Goal: Task Accomplishment & Management: Complete application form

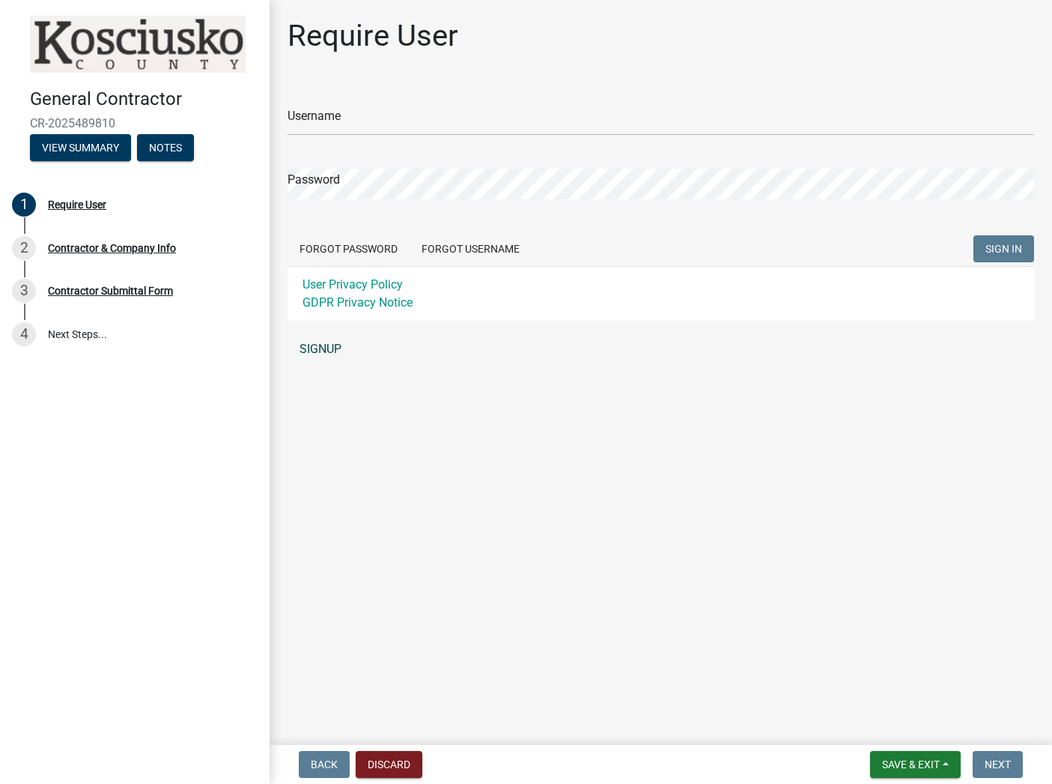
click at [315, 348] on link "SIGNUP" at bounding box center [661, 349] width 747 height 30
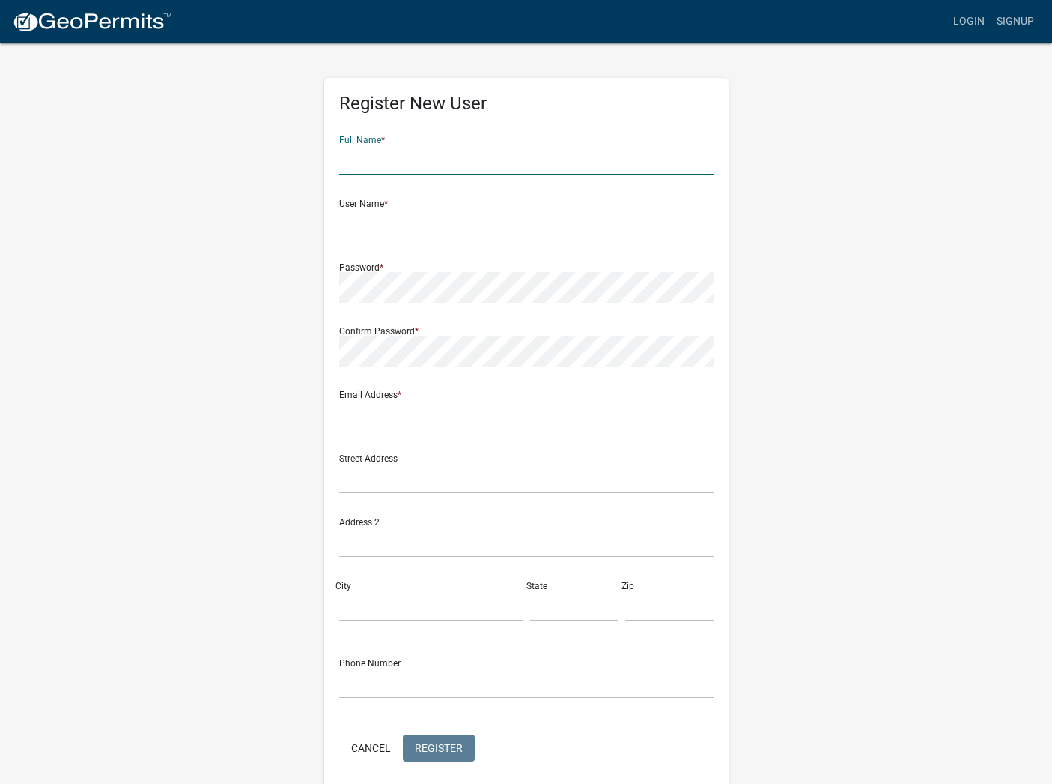
click at [414, 170] on input "text" at bounding box center [526, 160] width 375 height 31
type input "[PERSON_NAME]"
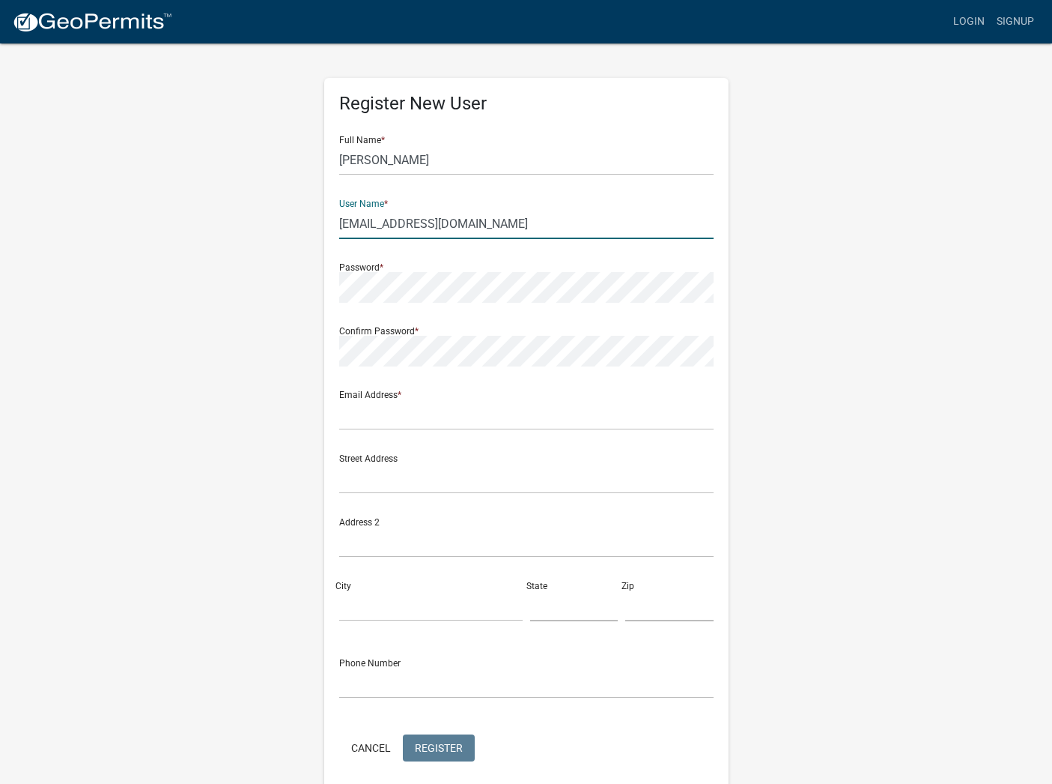
type input "[EMAIL_ADDRESS][DOMAIN_NAME]"
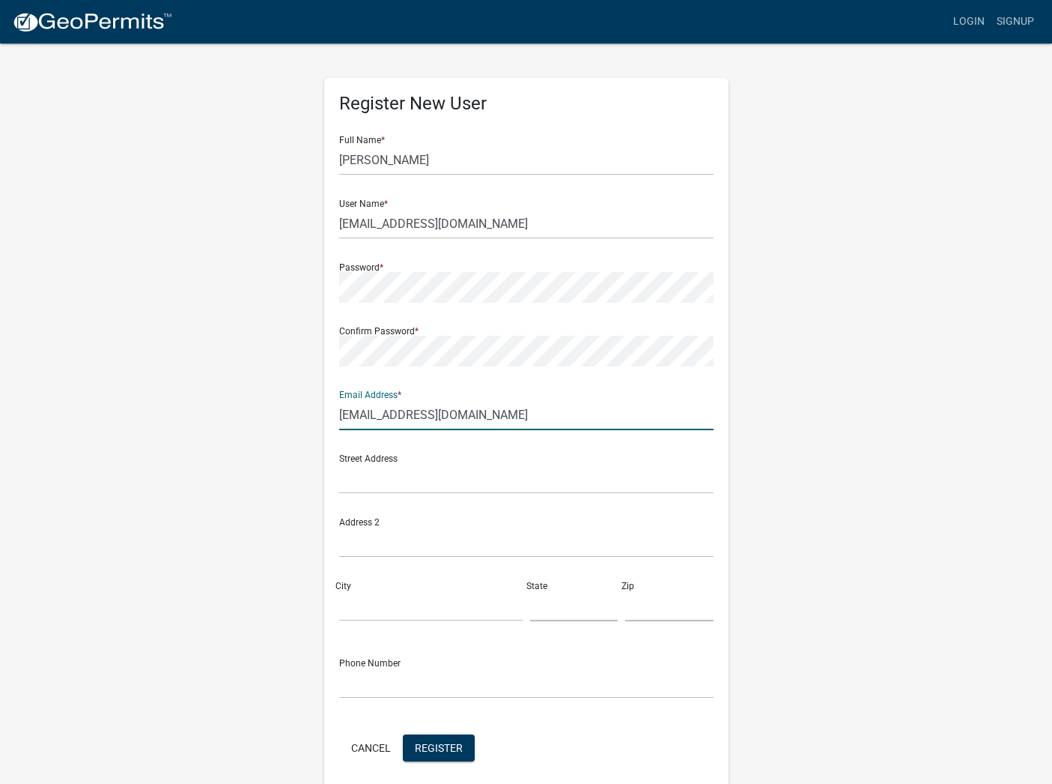
type input "greatlakes@mrelectric.com"
type input "32248 US HWY 12"
type input "Niles"
type input "Mi"
type input "49120"
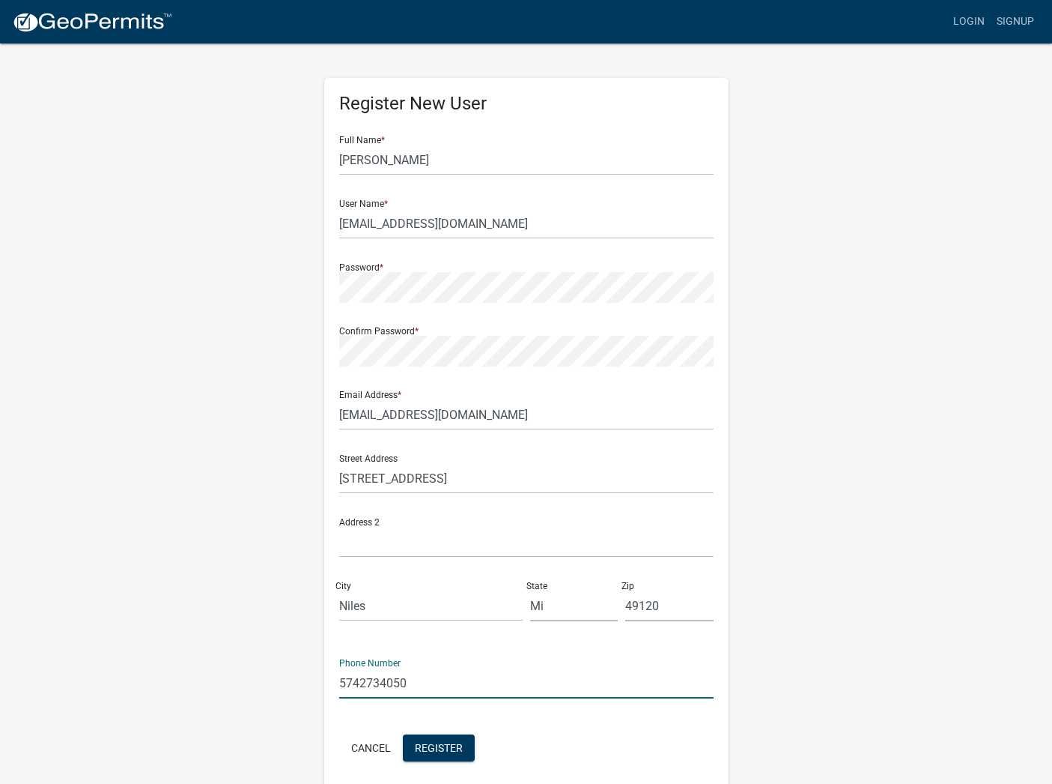
type input "5742734050"
click at [450, 749] on span "Register" at bounding box center [439, 747] width 48 height 12
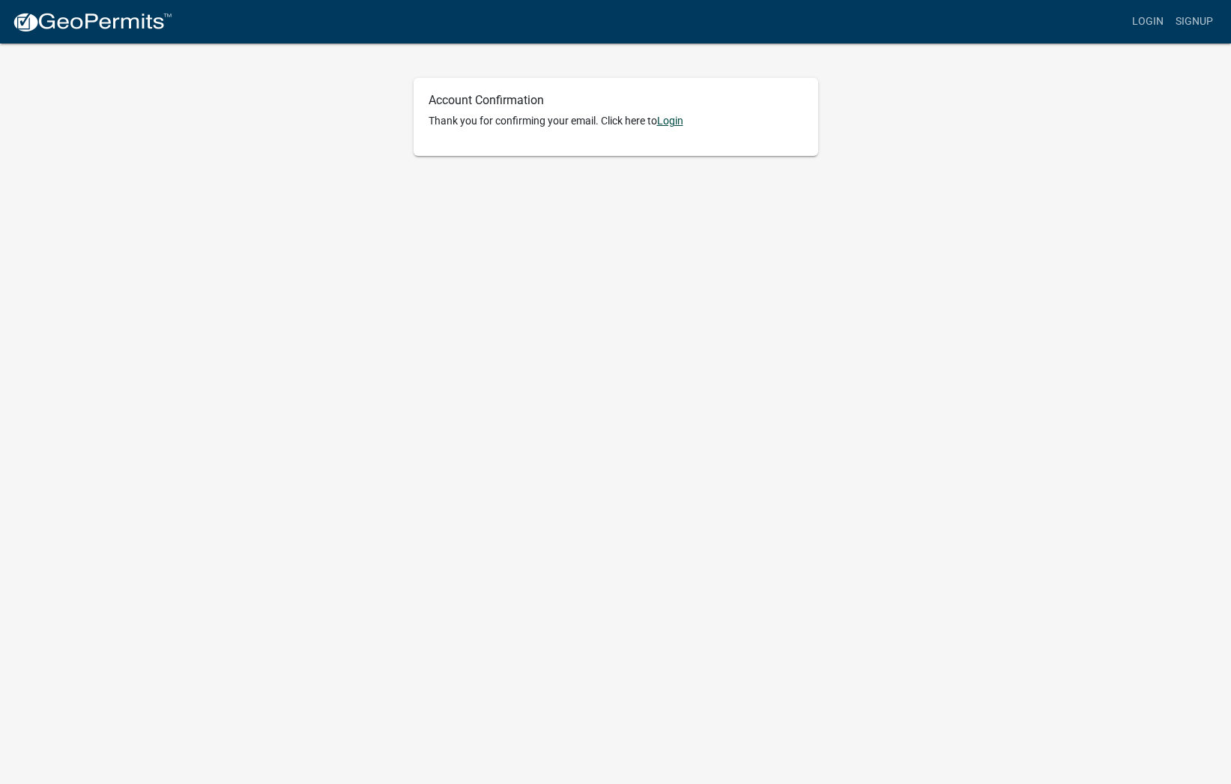
click at [671, 124] on link "Login" at bounding box center [670, 121] width 26 height 12
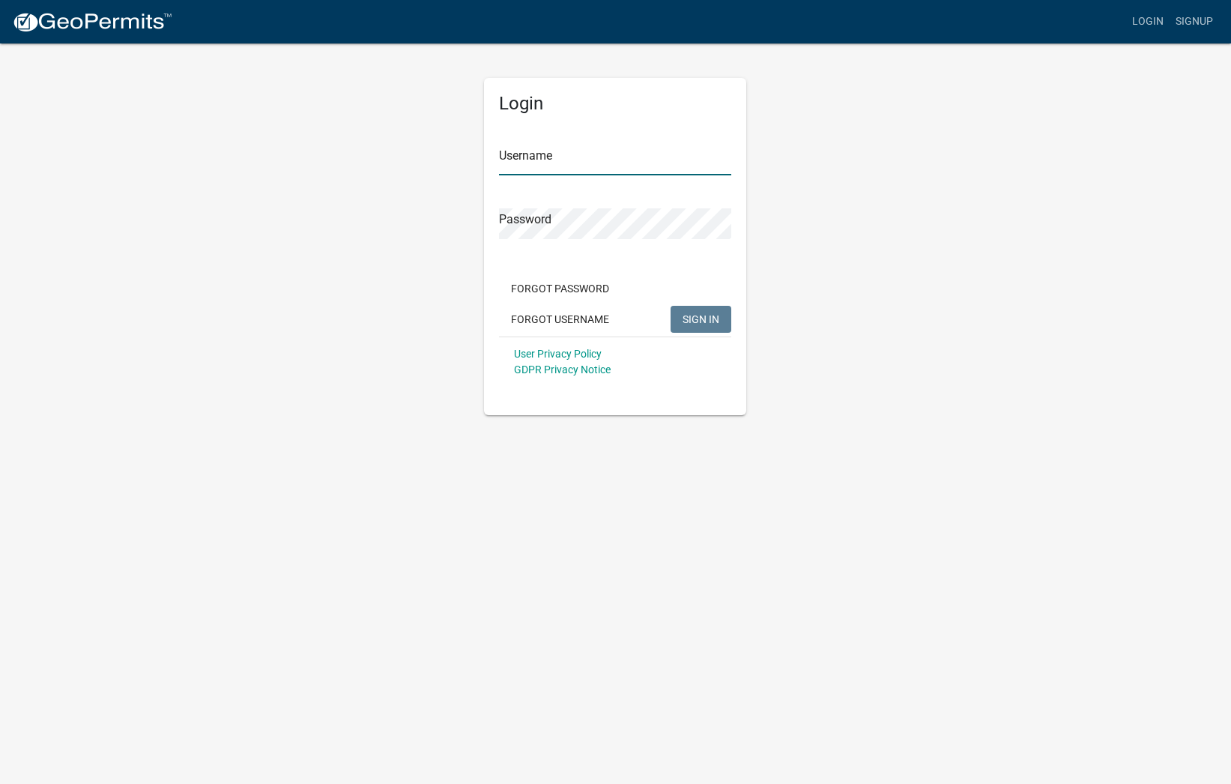
click at [552, 160] on input "Username" at bounding box center [615, 160] width 232 height 31
type input "[EMAIL_ADDRESS][DOMAIN_NAME]"
click at [670, 306] on button "SIGN IN" at bounding box center [700, 319] width 61 height 27
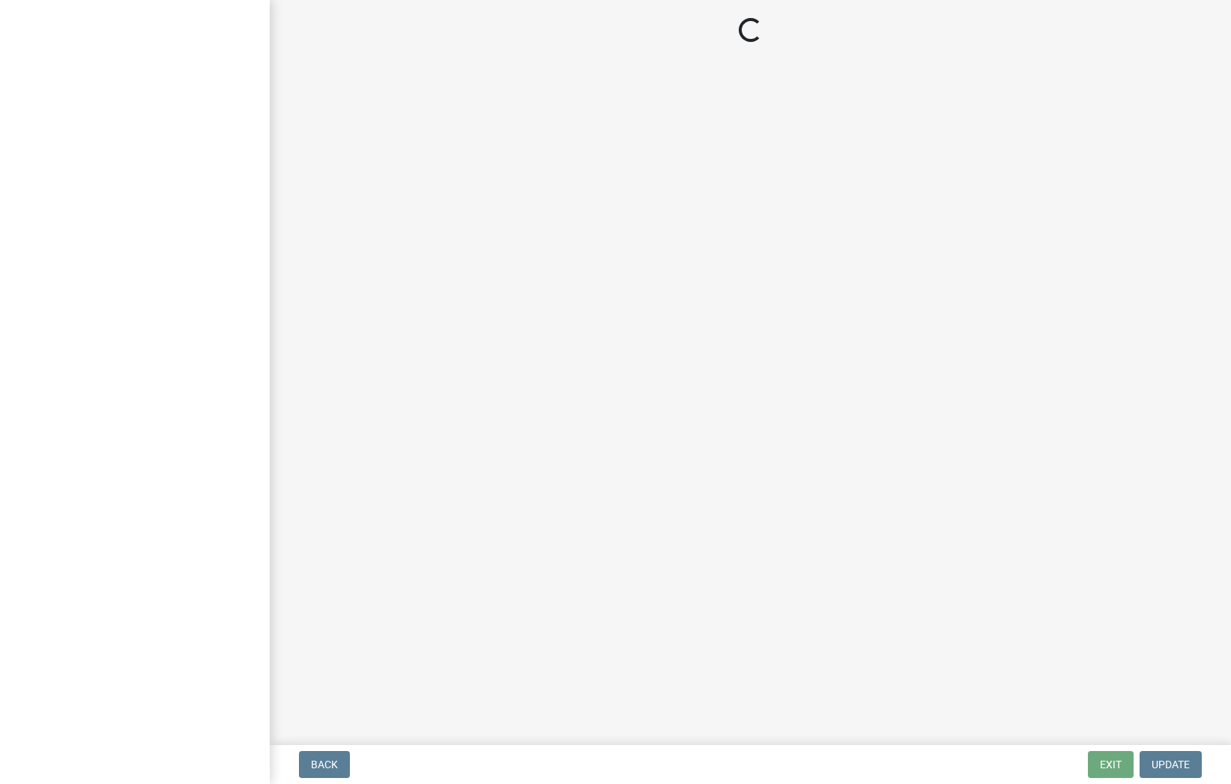
select select "Mi"
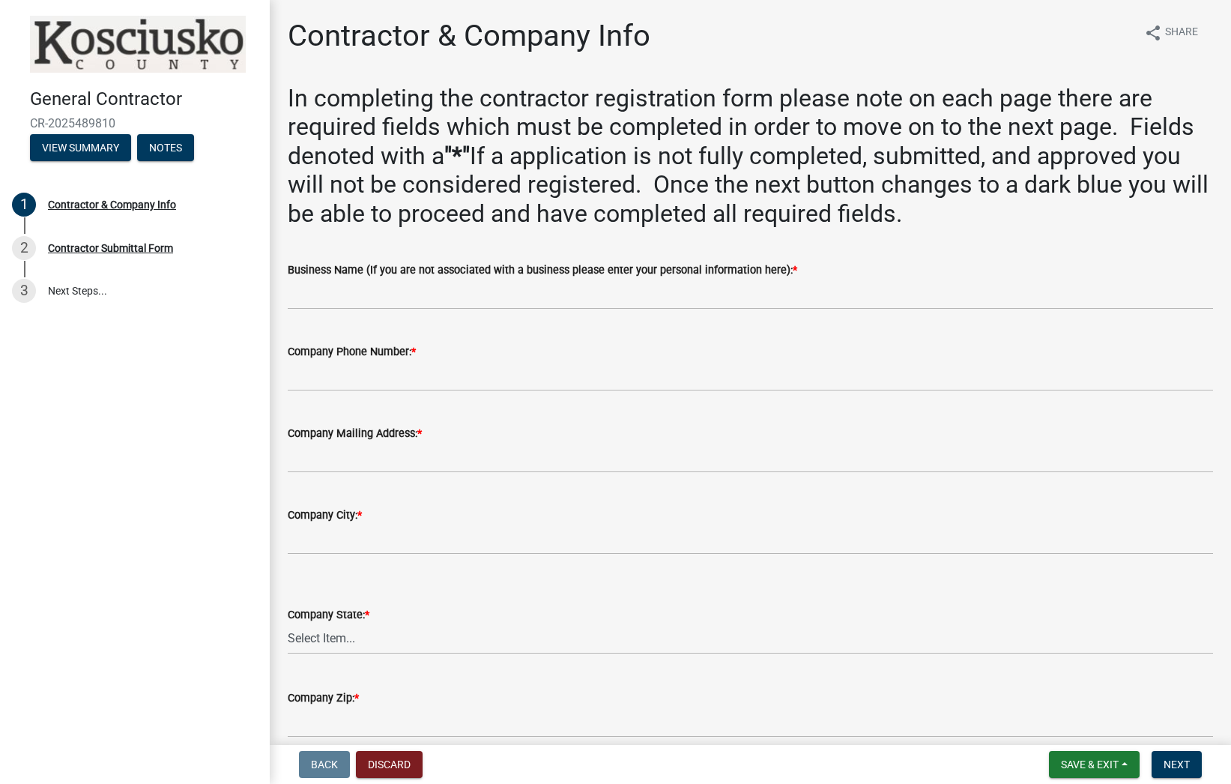
click at [436, 355] on div "Company Phone Number: *" at bounding box center [750, 351] width 925 height 18
click at [390, 347] on label "Company Phone Number: *" at bounding box center [352, 352] width 128 height 10
click at [390, 360] on input "Company Phone Number: *" at bounding box center [750, 375] width 925 height 31
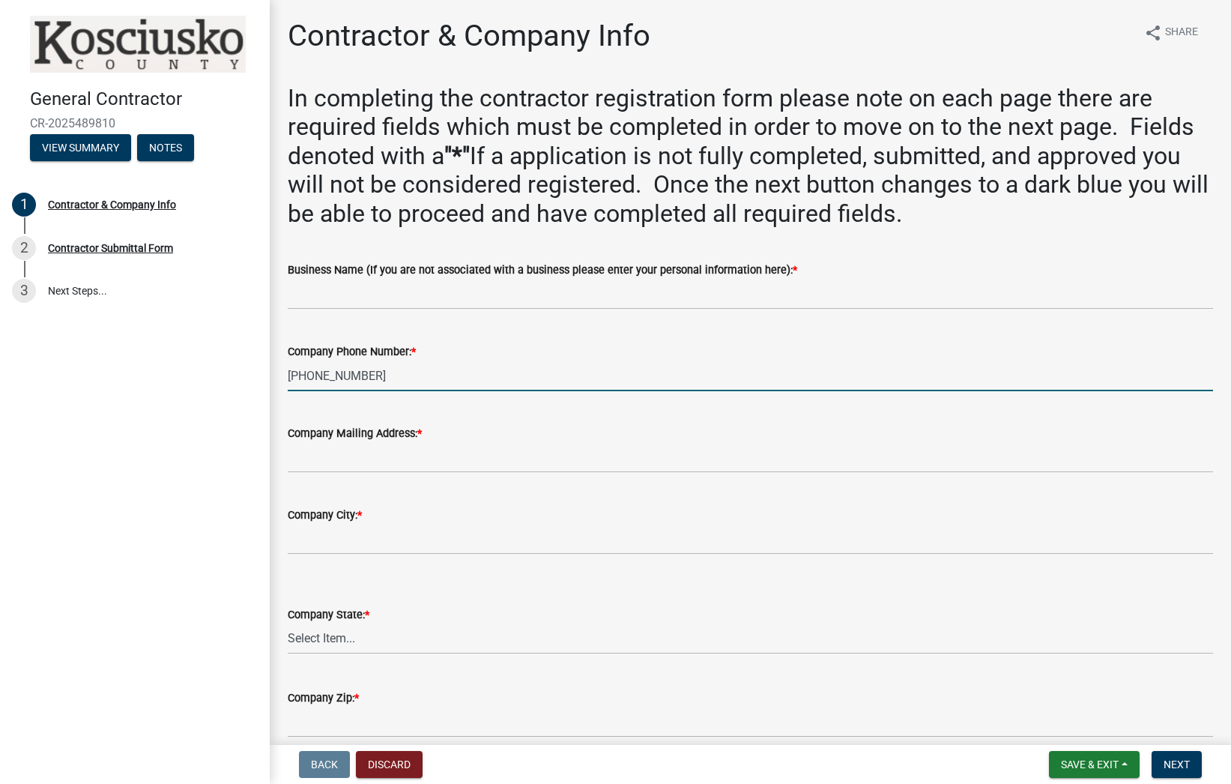
type input "574-273-4050"
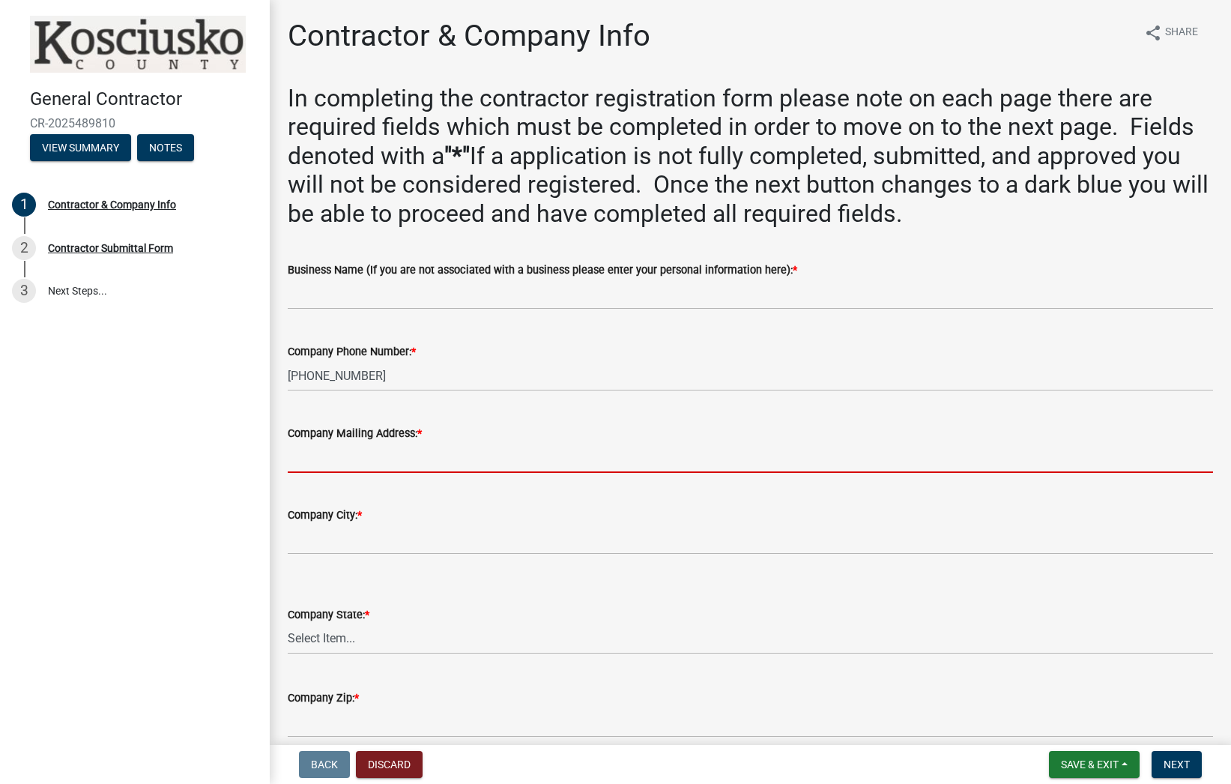
click at [341, 454] on input "Company Mailing Address: *" at bounding box center [750, 457] width 925 height 31
type input "32248 US Highway 12"
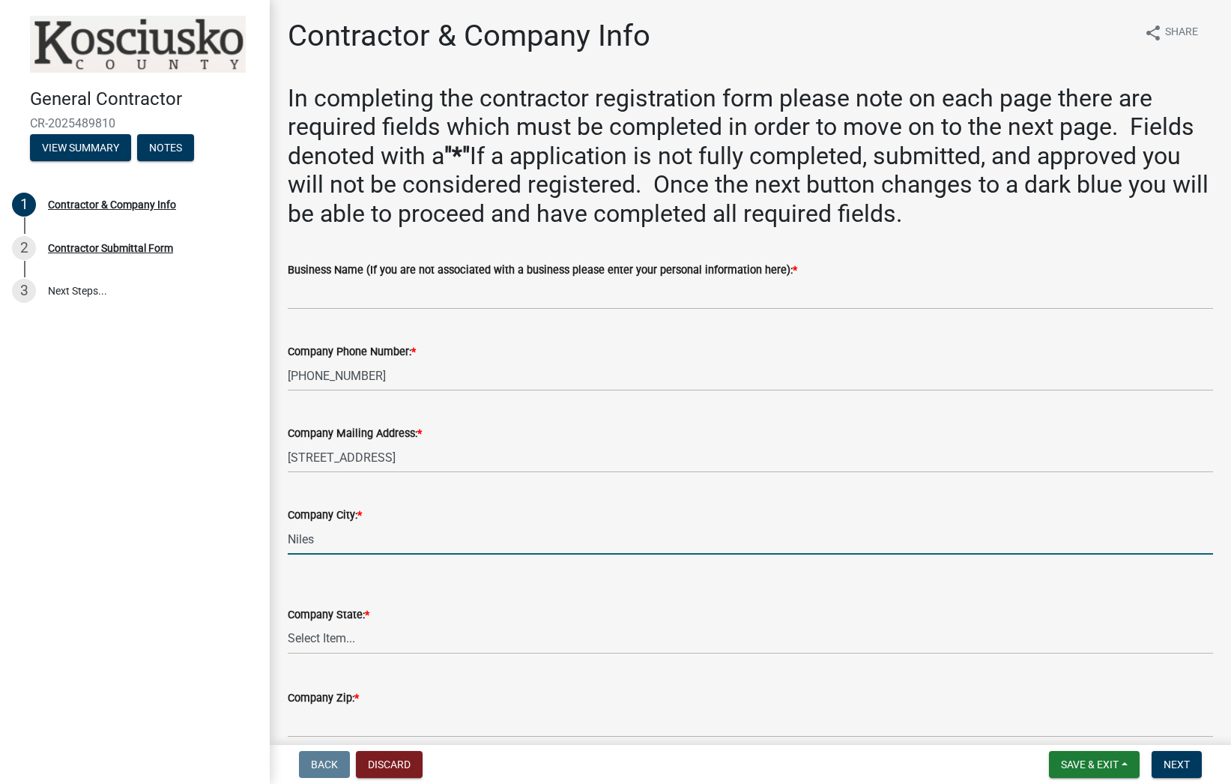
type input "Niles"
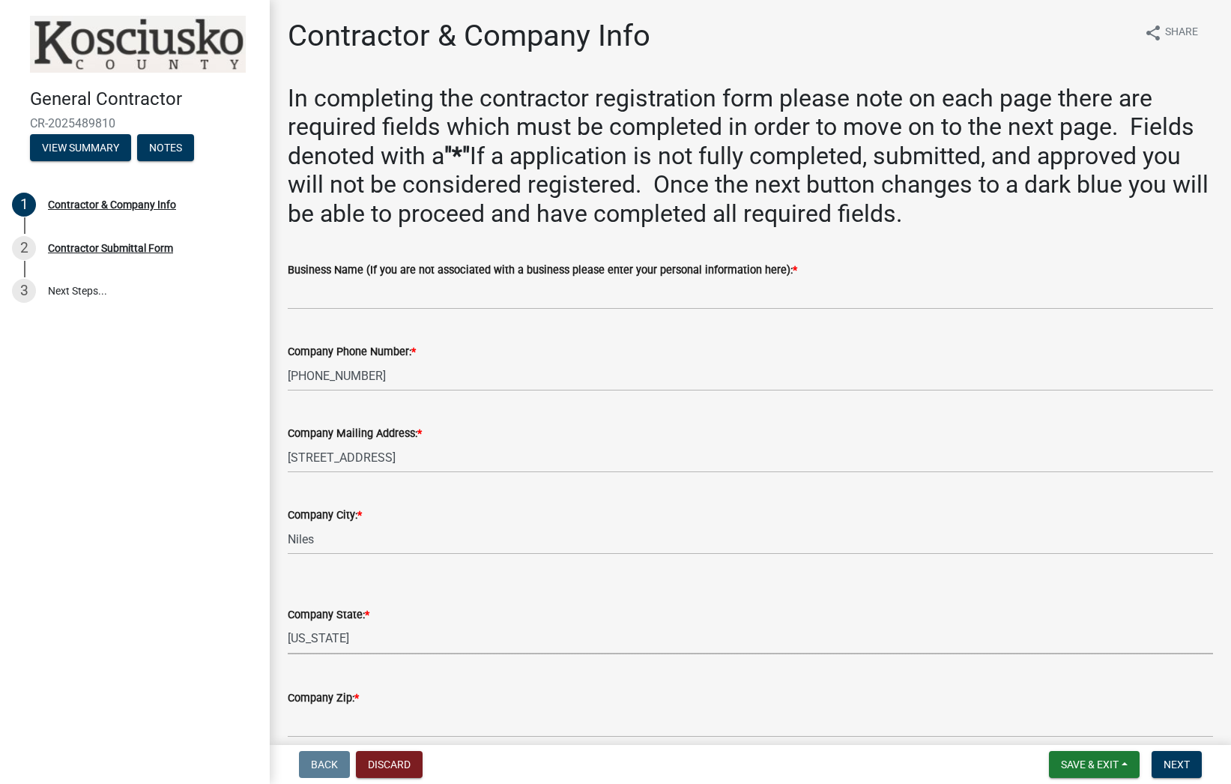
scroll to position [1, 0]
click at [391, 625] on select "Select Item... Alabama Alaska Arizona Arkansas California Colorado Connecticut …" at bounding box center [750, 637] width 925 height 31
select select "MI"
click at [288, 622] on select "Select Item... Alabama Alaska Arizona Arkansas California Colorado Connecticut …" at bounding box center [750, 637] width 925 height 31
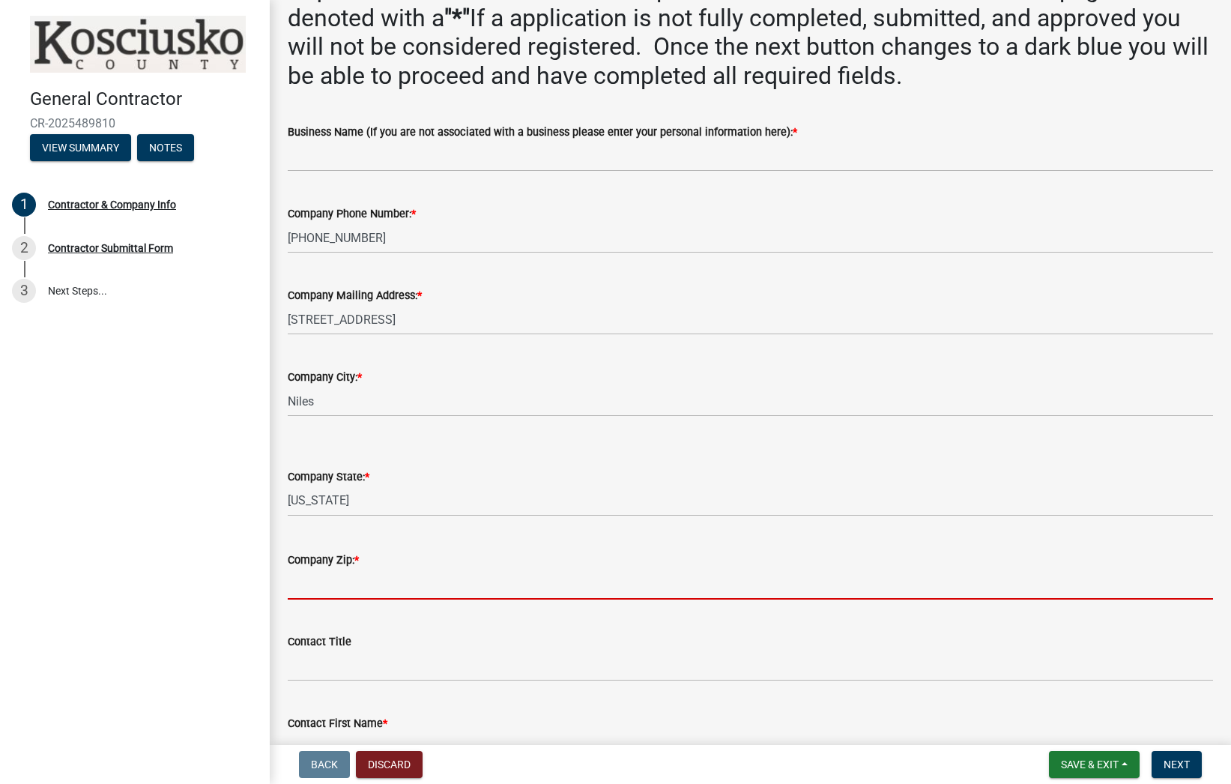
click at [358, 575] on input "Company Zip: *" at bounding box center [750, 584] width 925 height 31
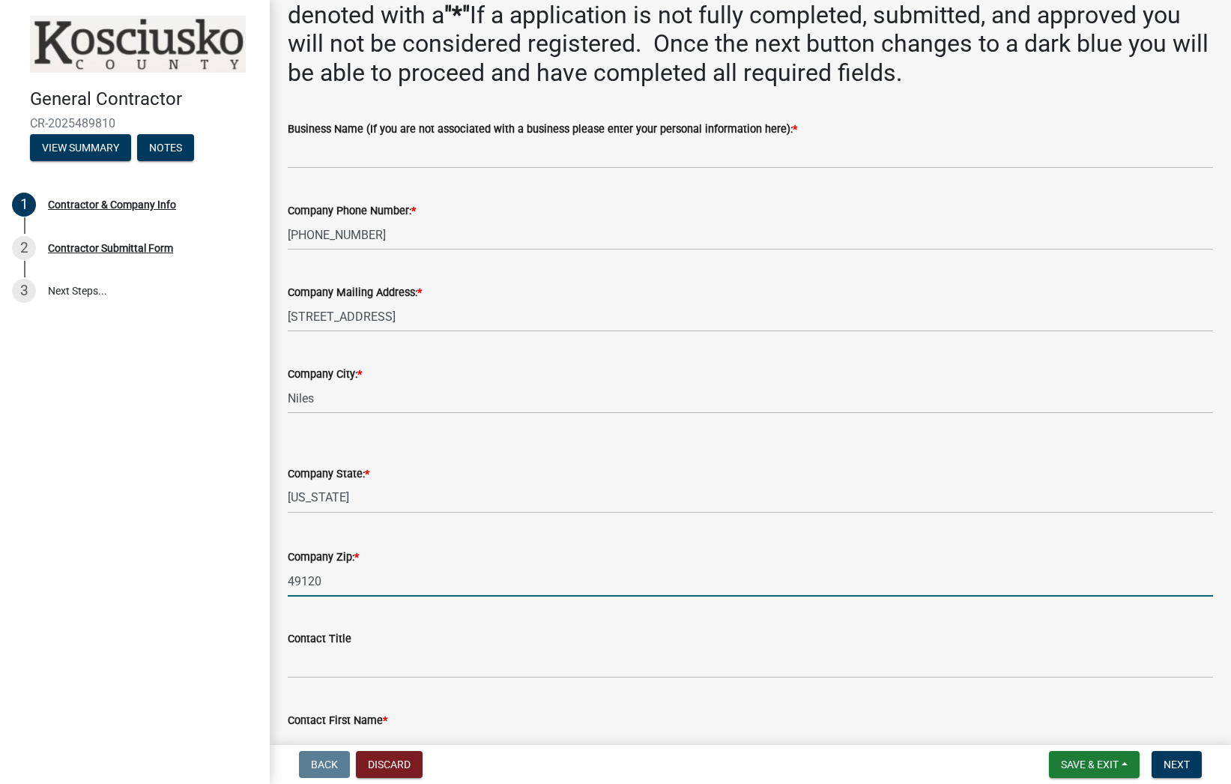
type input "49120"
click at [358, 670] on input "Contact Title" at bounding box center [750, 662] width 925 height 31
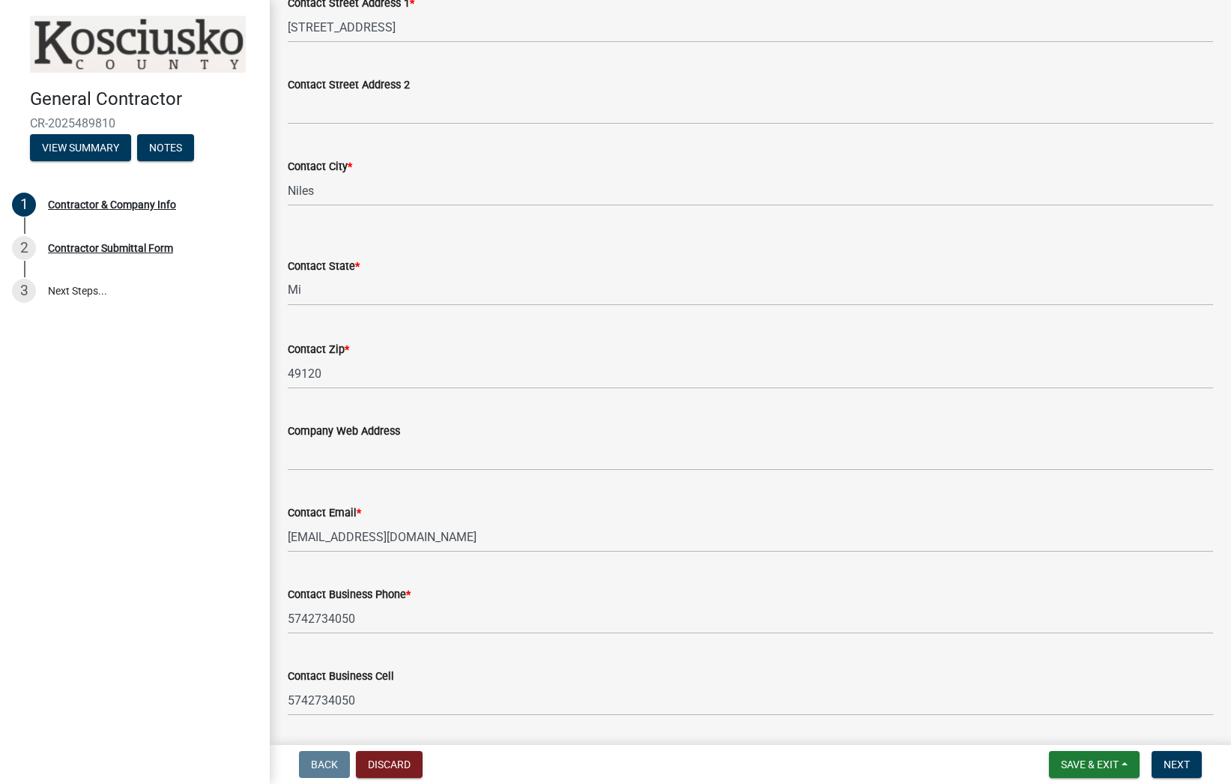
scroll to position [1024, 0]
type input "Owner"
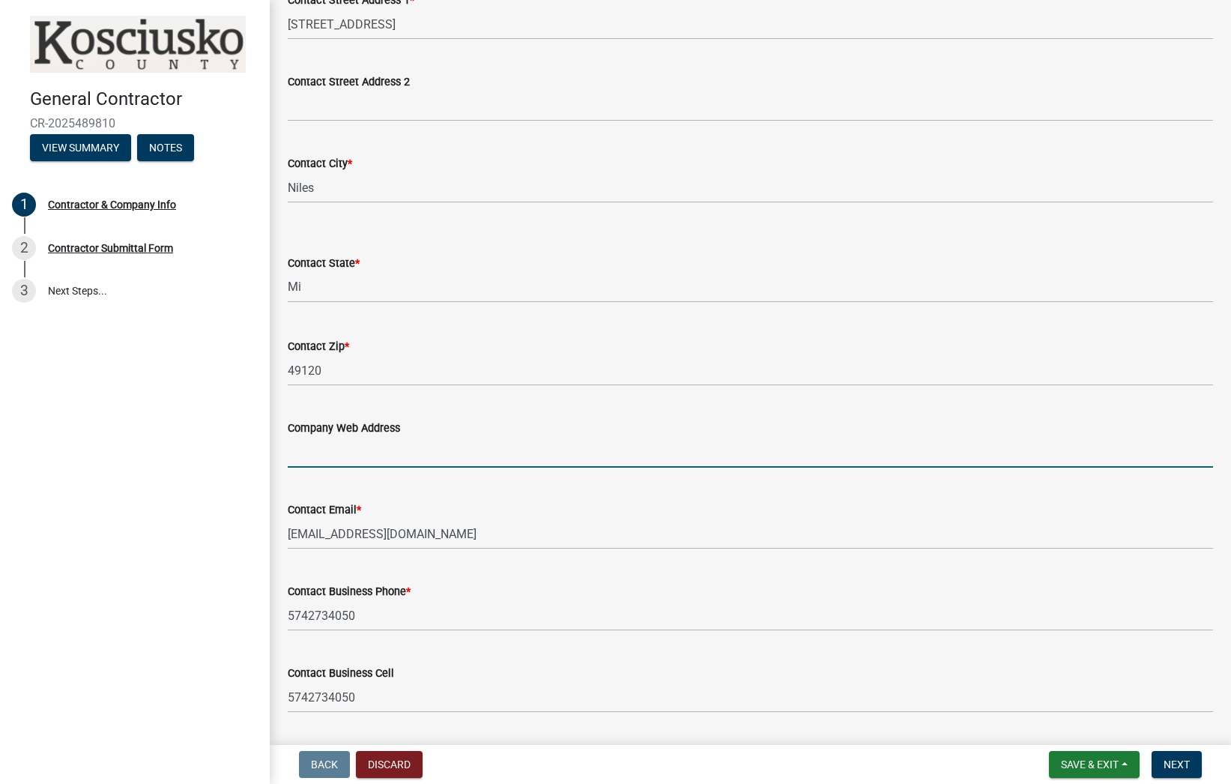
click at [378, 455] on input "Company Web Address" at bounding box center [750, 452] width 925 height 31
paste input "https://mrelectric.com/south-bend-in"
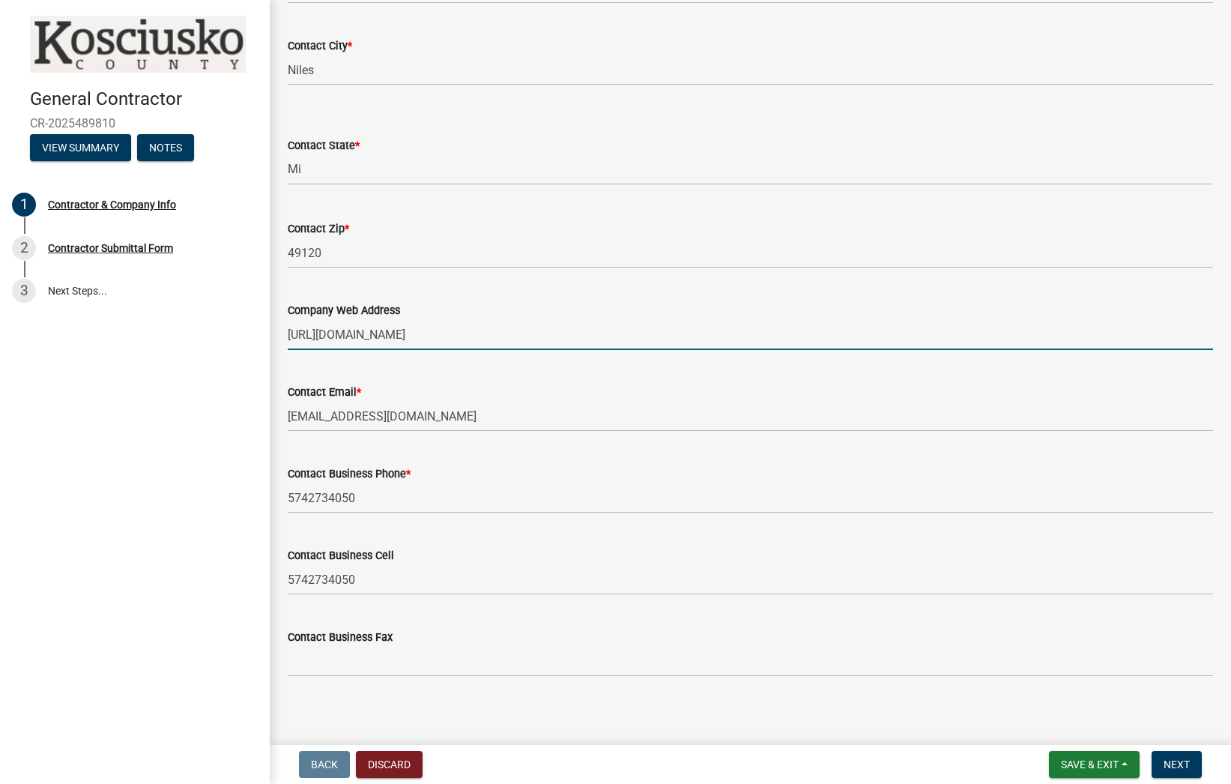
scroll to position [1150, 0]
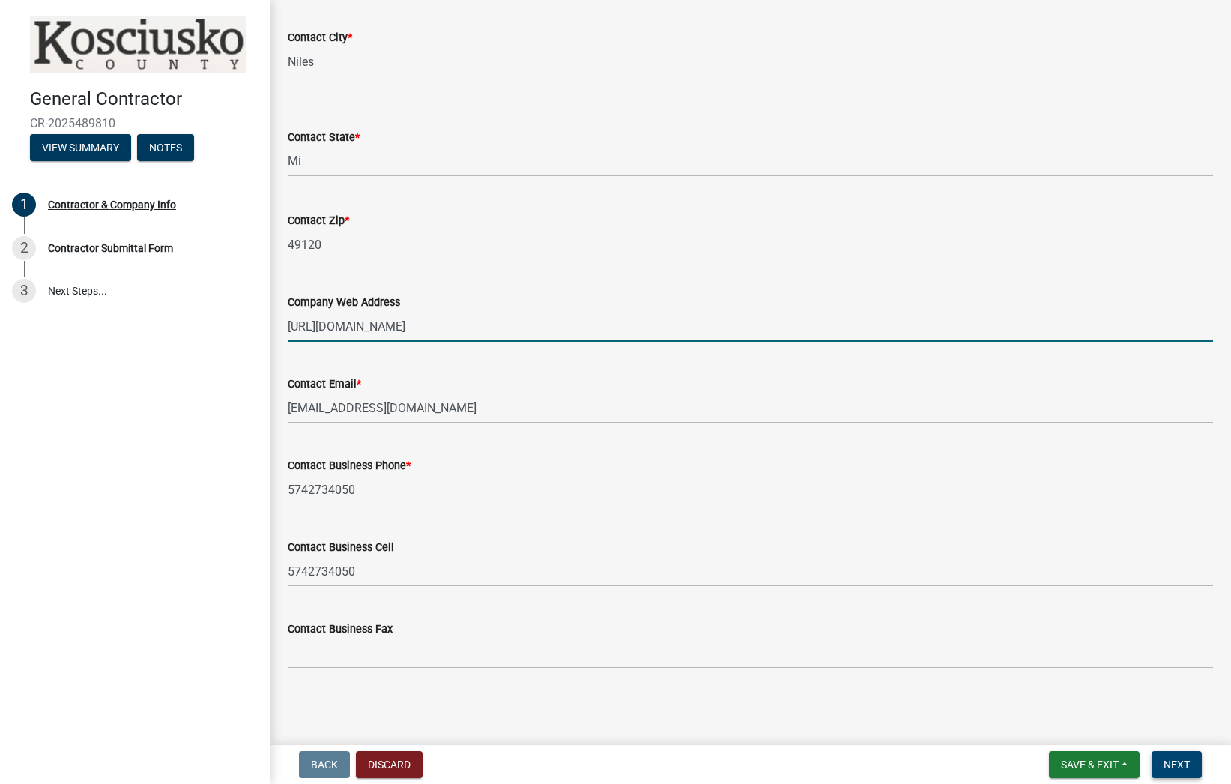
type input "https://mrelectric.com/south-bend-in"
click at [1171, 763] on span "Next" at bounding box center [1176, 764] width 26 height 12
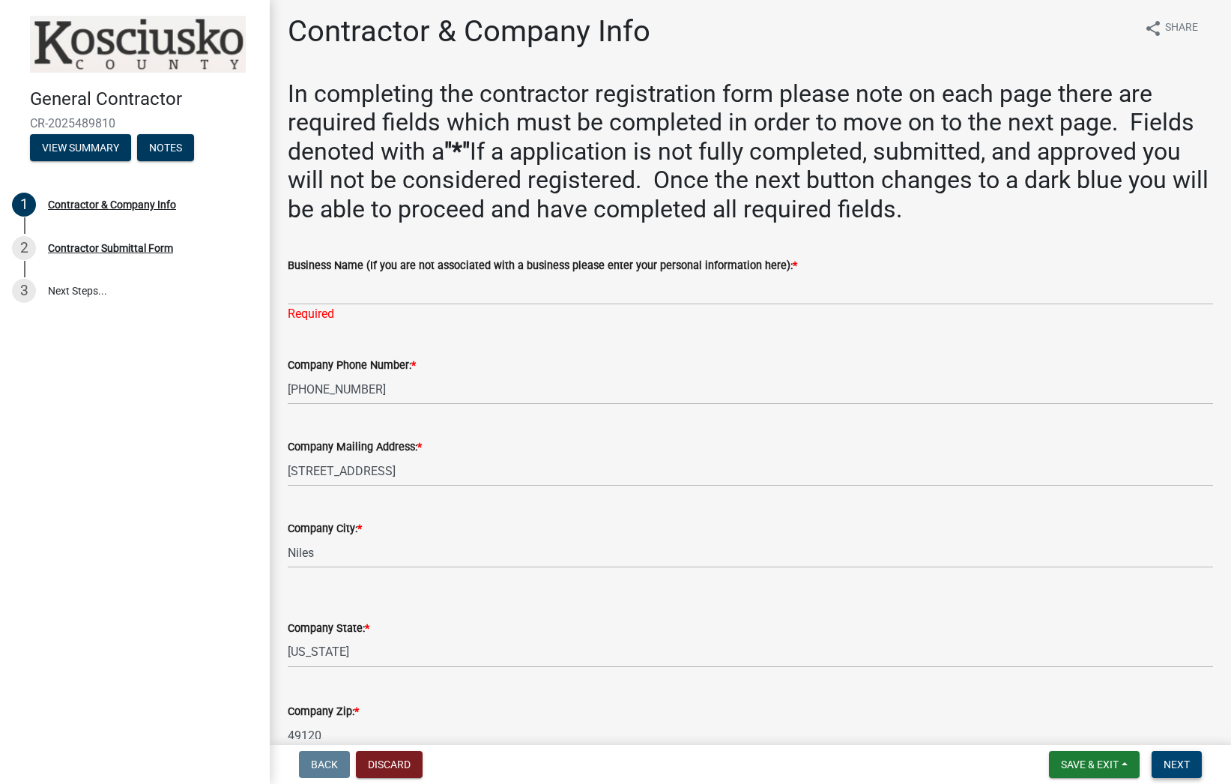
scroll to position [1, 0]
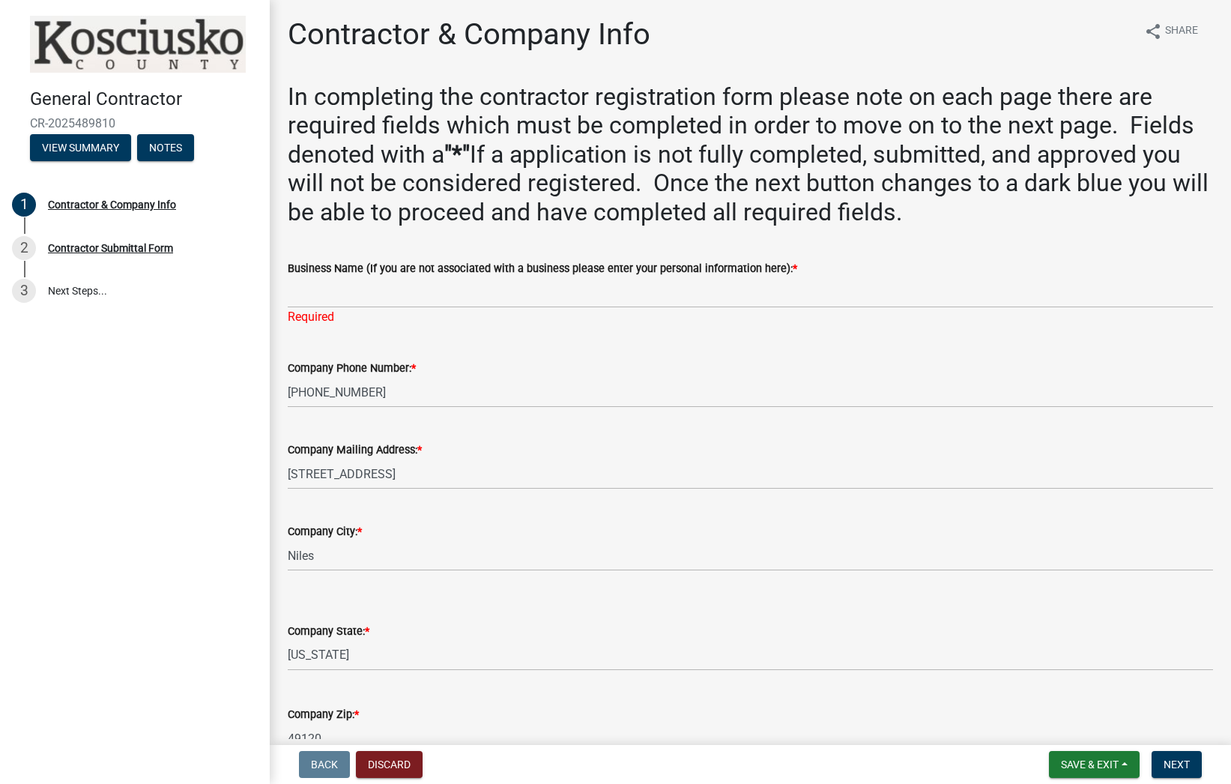
click at [365, 324] on div "Required" at bounding box center [750, 317] width 925 height 18
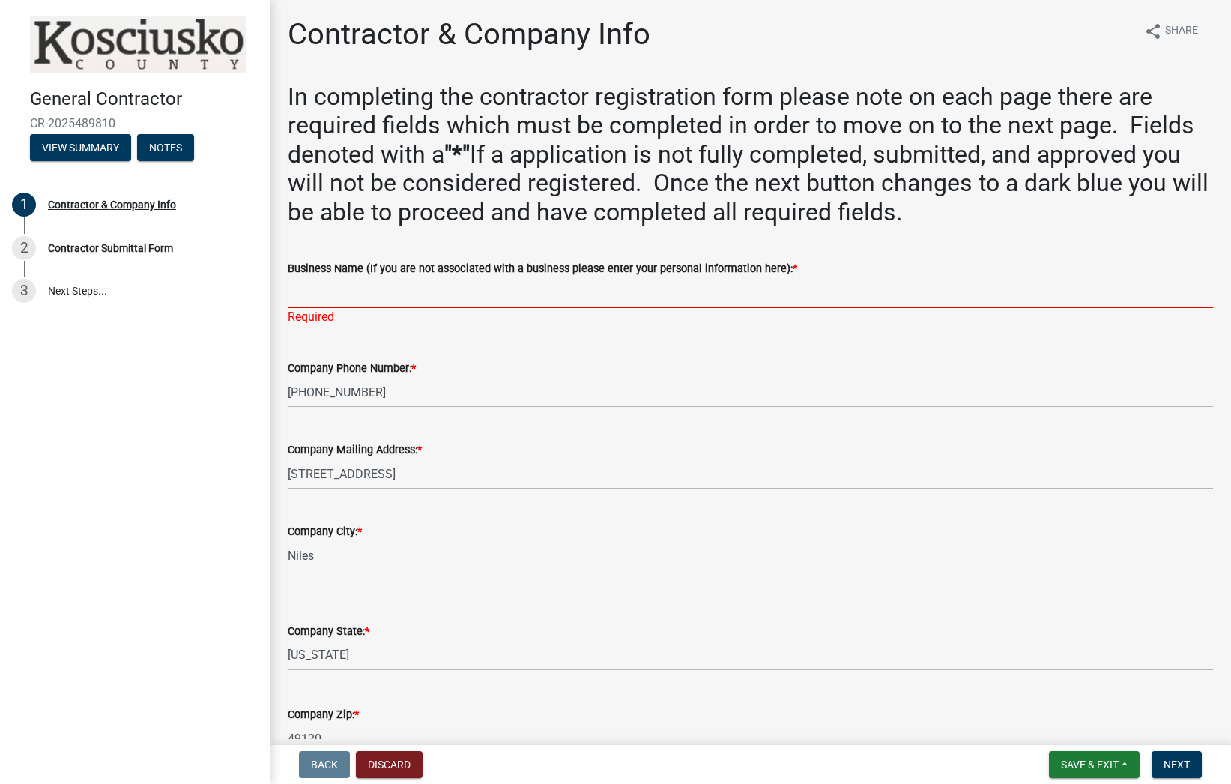
click at [331, 288] on input "Business Name (If you are not associated with a business please enter your pers…" at bounding box center [750, 292] width 925 height 31
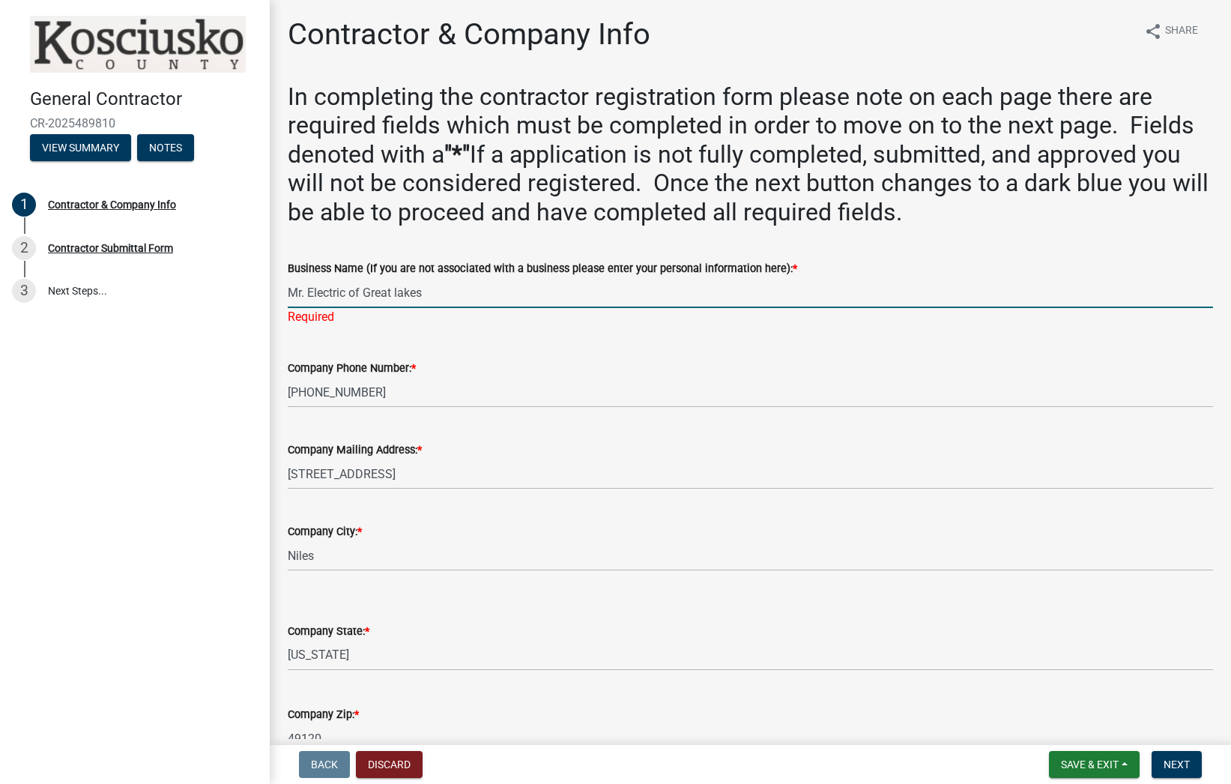
scroll to position [9, 0]
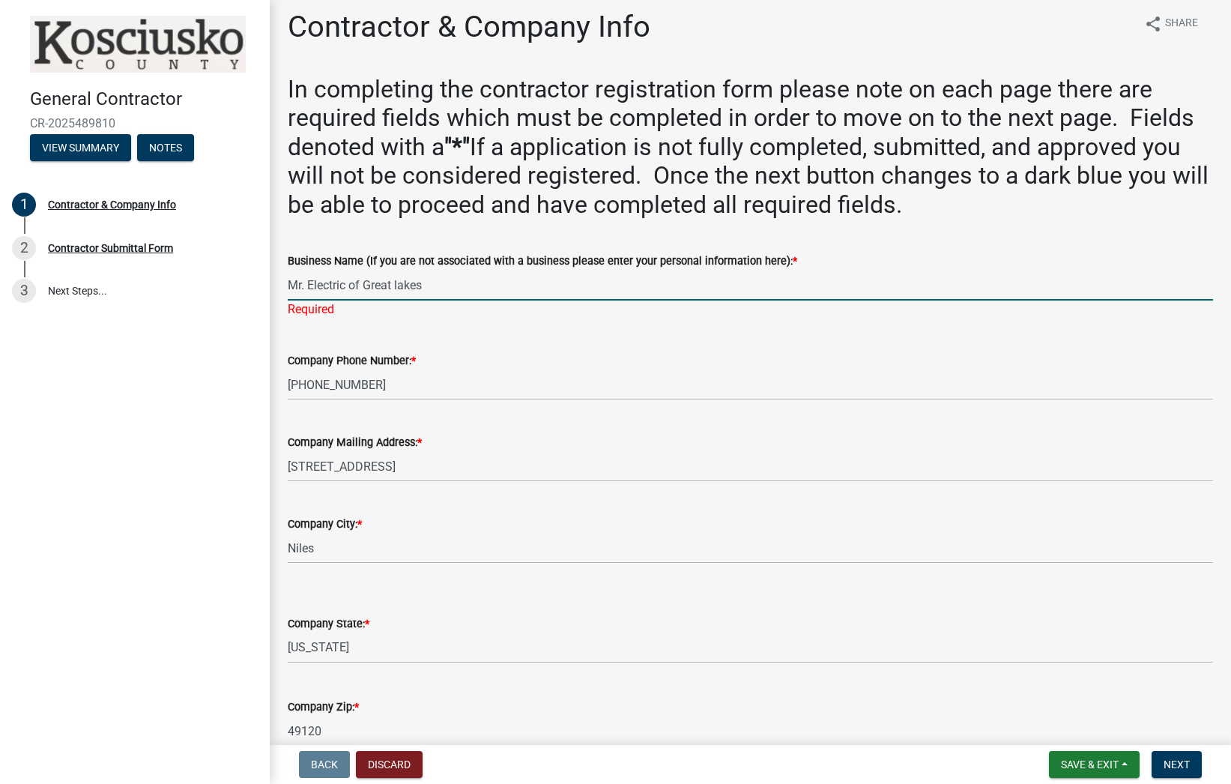
click at [399, 282] on input "Mr. Electric of Great lakes" at bounding box center [750, 285] width 925 height 31
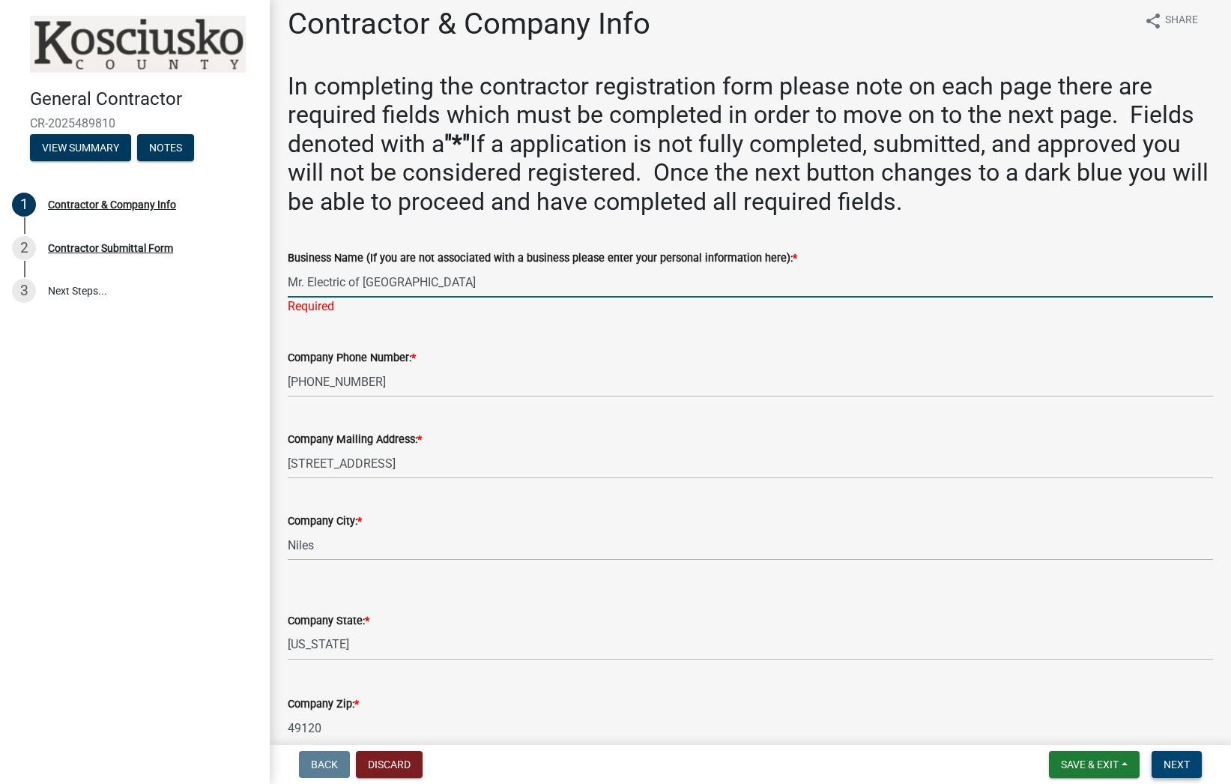
type input "Mr. Electric of Great Lakes"
click at [1184, 763] on span "Next" at bounding box center [1176, 764] width 26 height 12
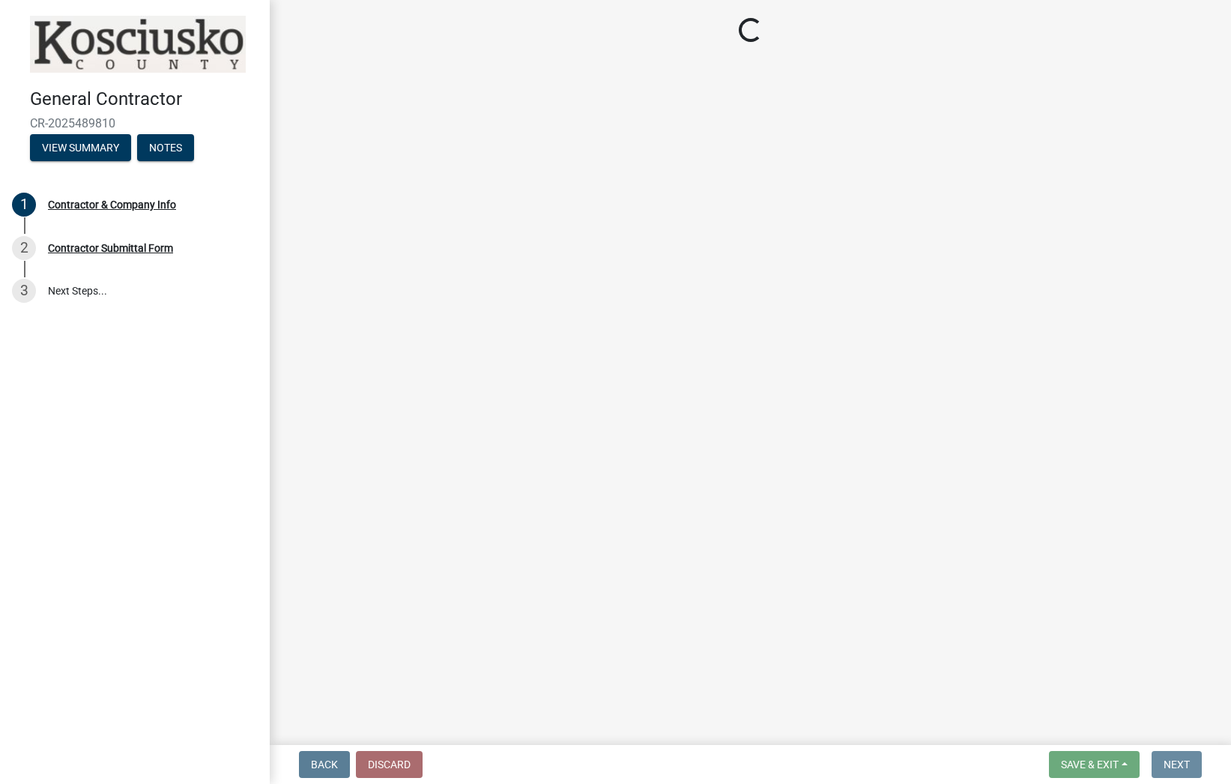
scroll to position [0, 0]
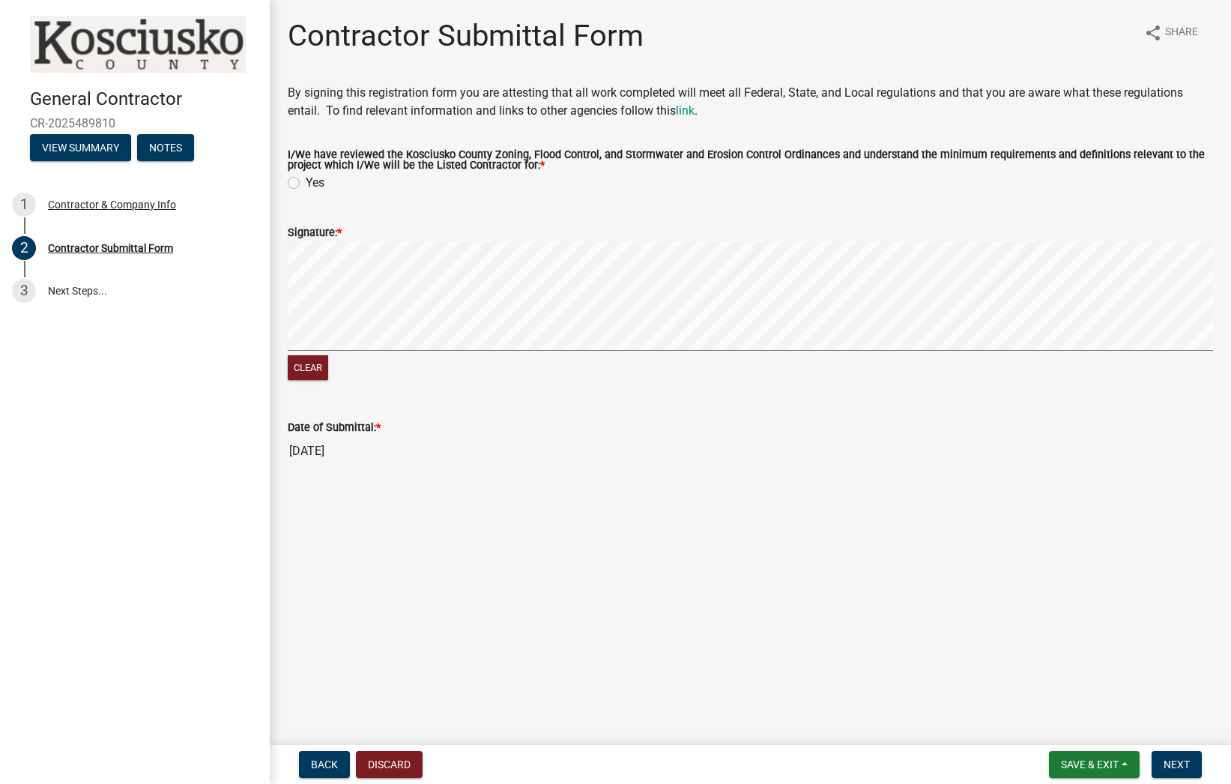
click at [306, 184] on label "Yes" at bounding box center [315, 183] width 19 height 18
click at [306, 184] on input "Yes" at bounding box center [311, 179] width 10 height 10
radio input "true"
click at [1178, 762] on span "Next" at bounding box center [1176, 764] width 26 height 12
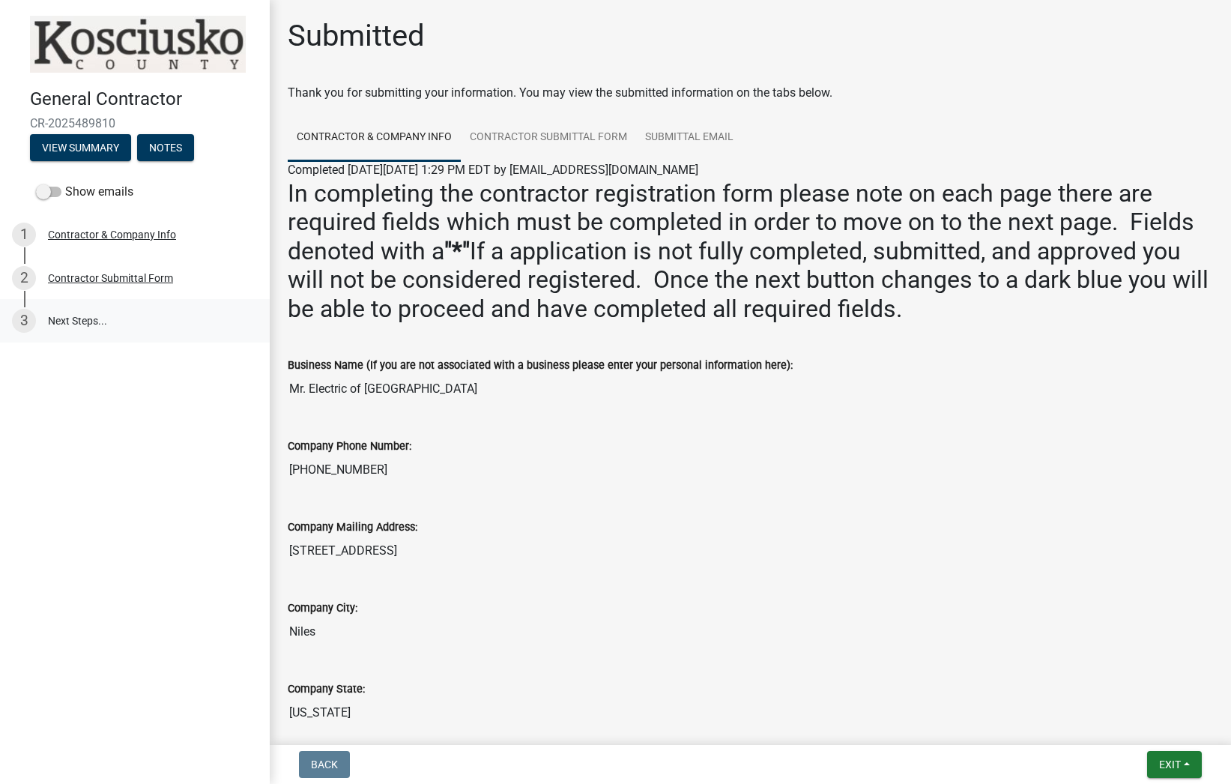
click at [73, 319] on link "3 Next Steps..." at bounding box center [135, 320] width 270 height 43
click at [1185, 768] on button "Exit" at bounding box center [1174, 764] width 55 height 27
click at [1109, 685] on button "Save" at bounding box center [1142, 689] width 120 height 36
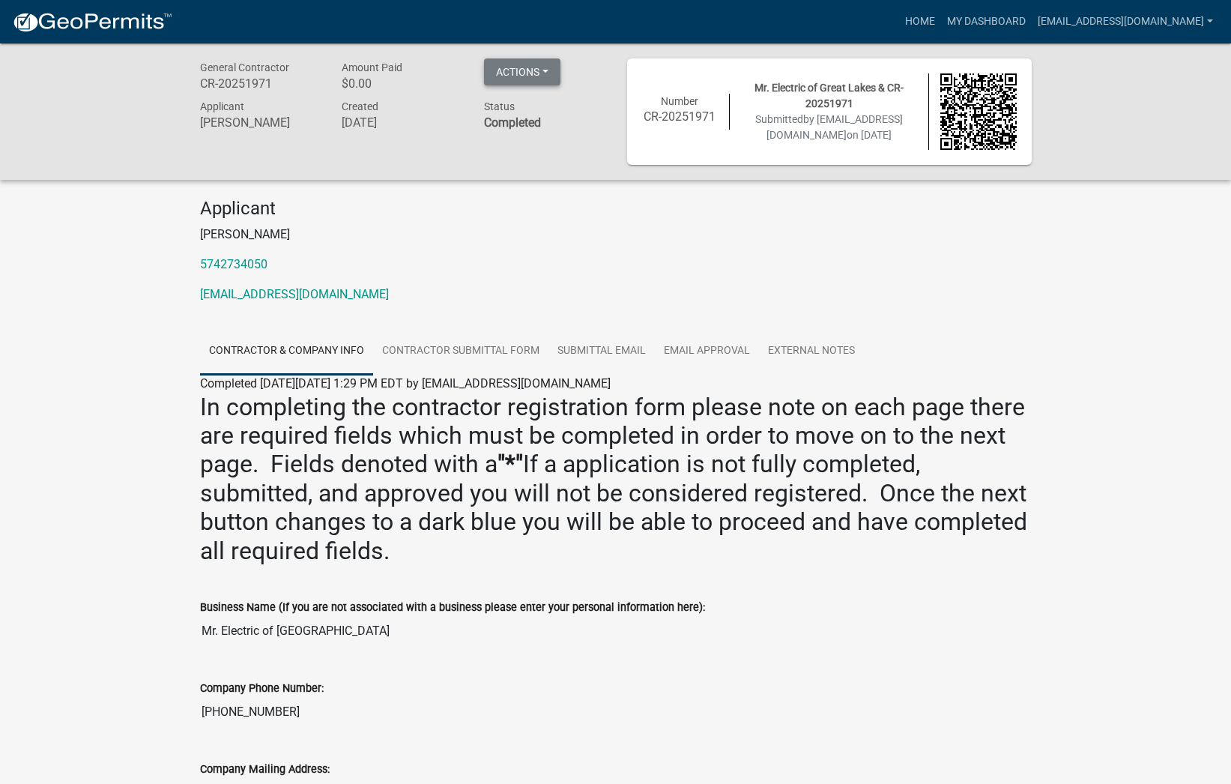
click at [539, 79] on button "Actions" at bounding box center [522, 71] width 76 height 27
click at [539, 207] on h4 "Applicant" at bounding box center [615, 209] width 831 height 22
click at [492, 360] on link "Contractor Submittal Form" at bounding box center [460, 351] width 175 height 48
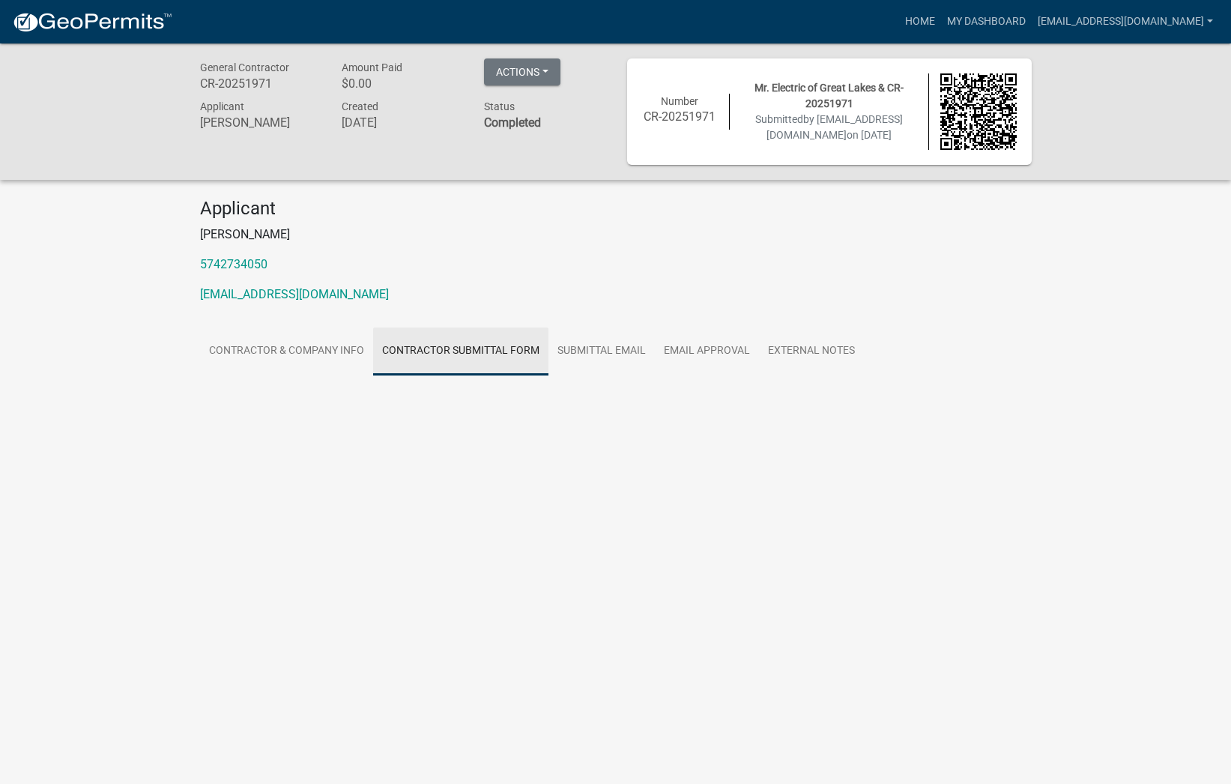
scroll to position [4, 0]
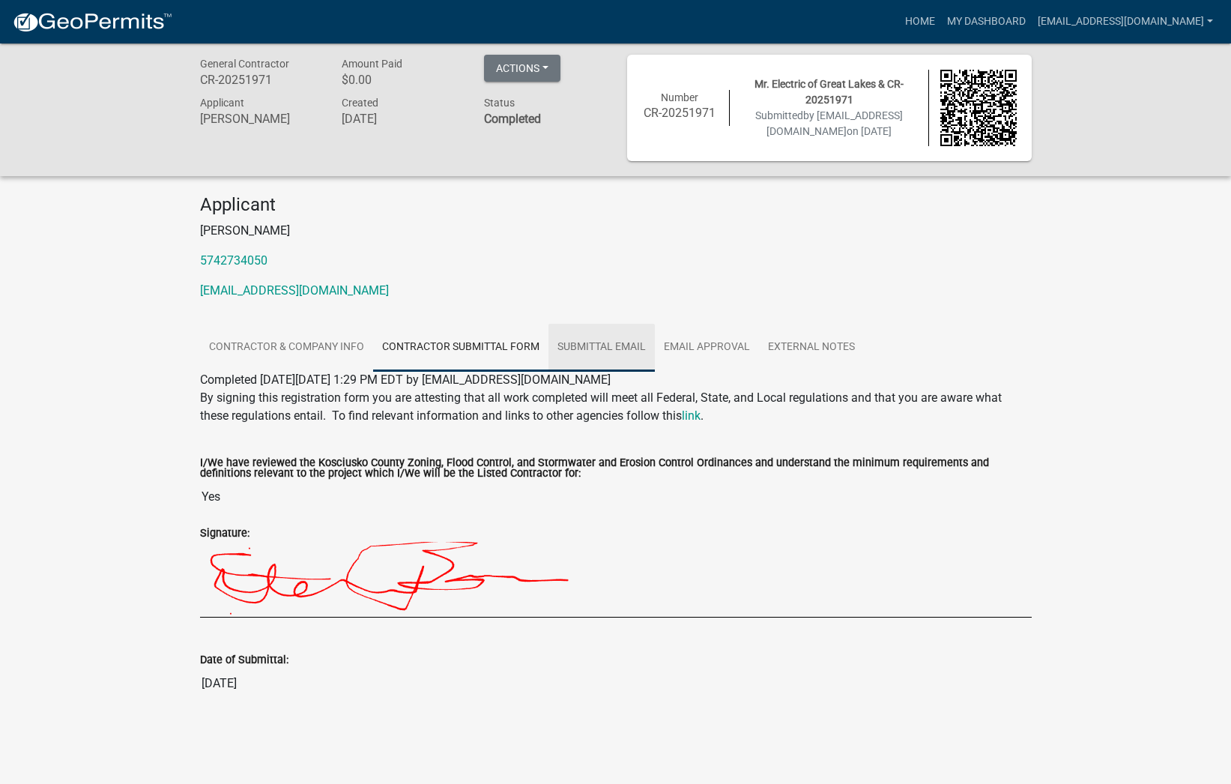
click at [588, 355] on link "Submittal Email" at bounding box center [601, 348] width 106 height 48
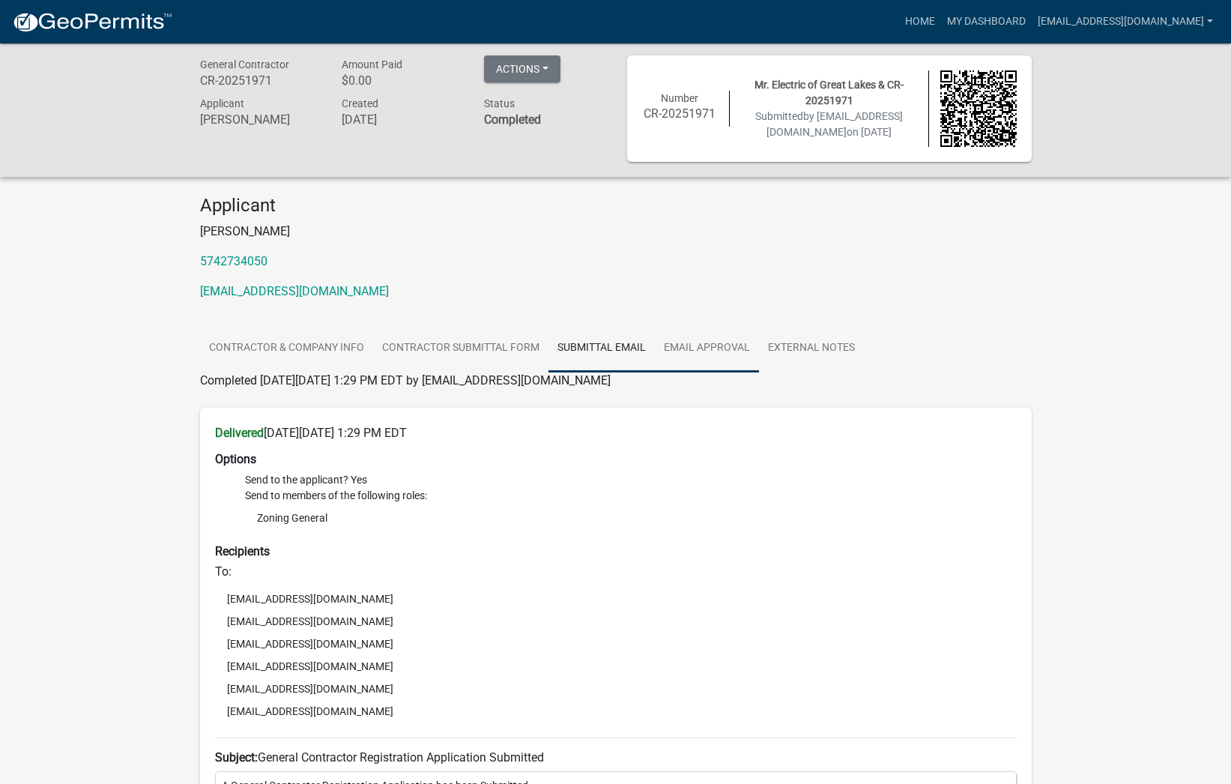
scroll to position [2, 0]
click at [712, 354] on link "Email Approval" at bounding box center [707, 349] width 104 height 48
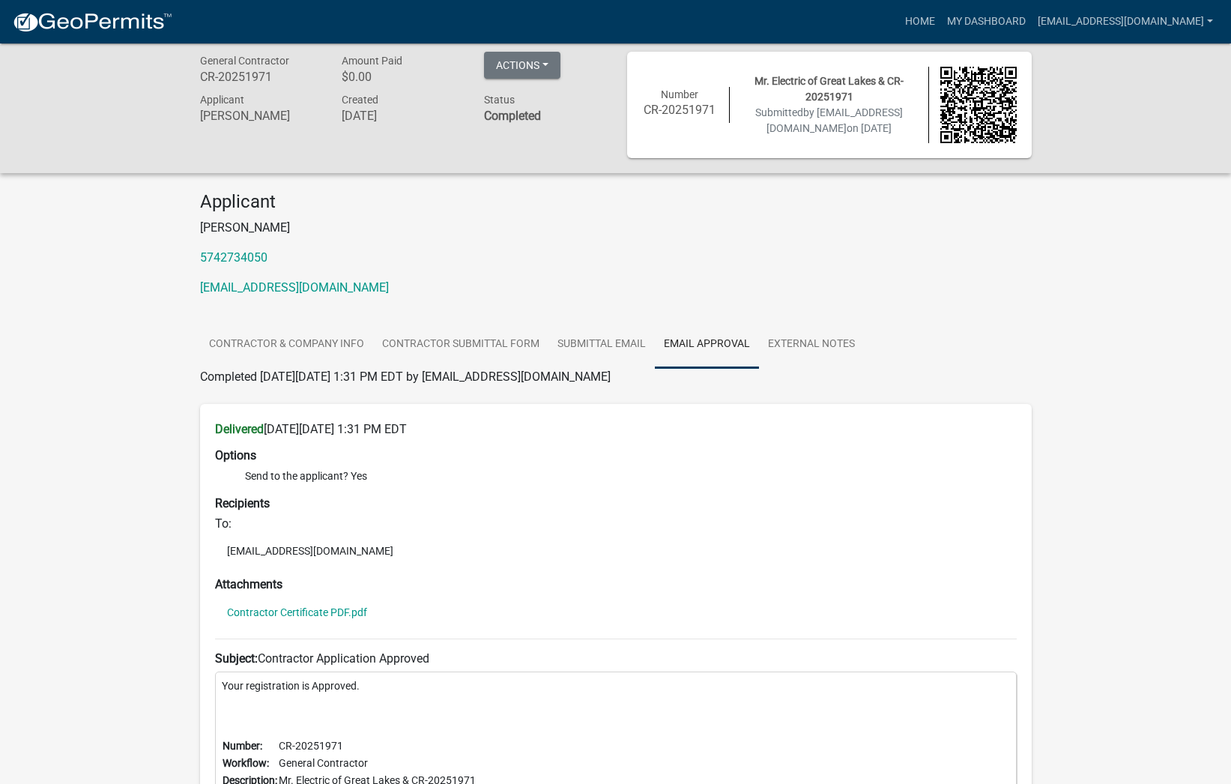
scroll to position [0, 0]
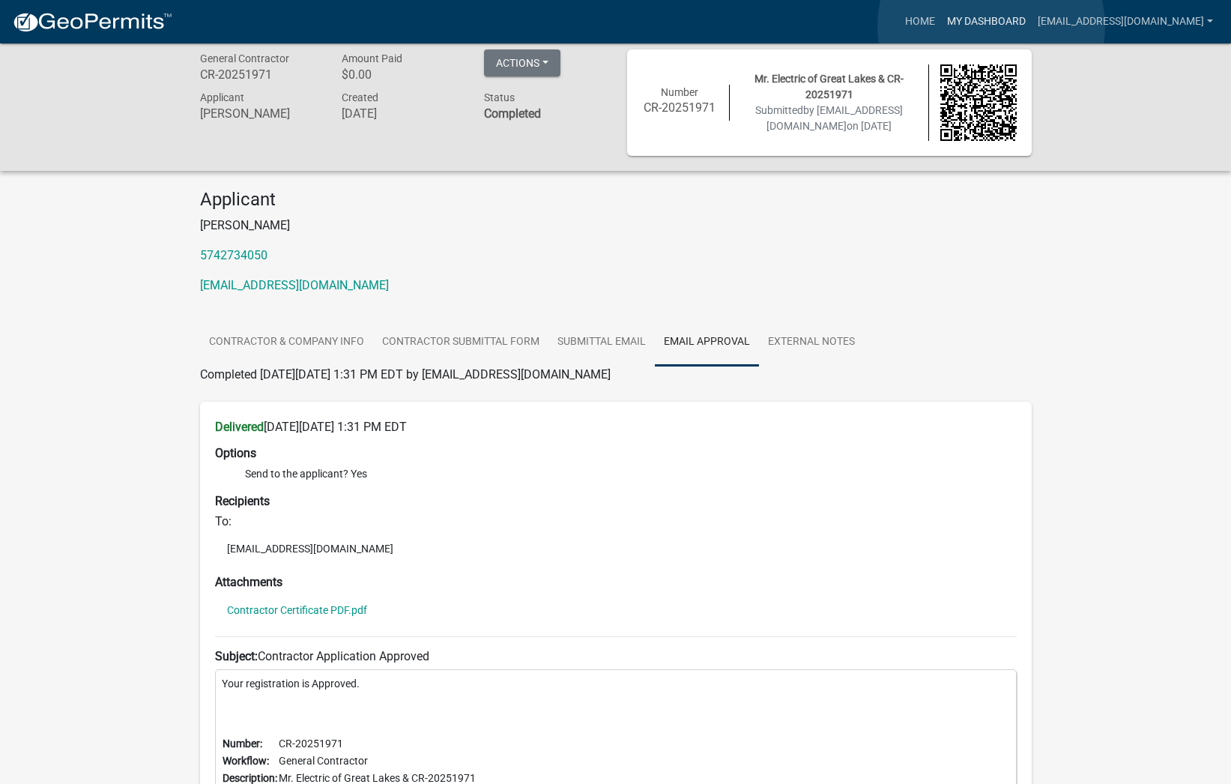
click at [991, 26] on link "My Dashboard" at bounding box center [986, 21] width 91 height 28
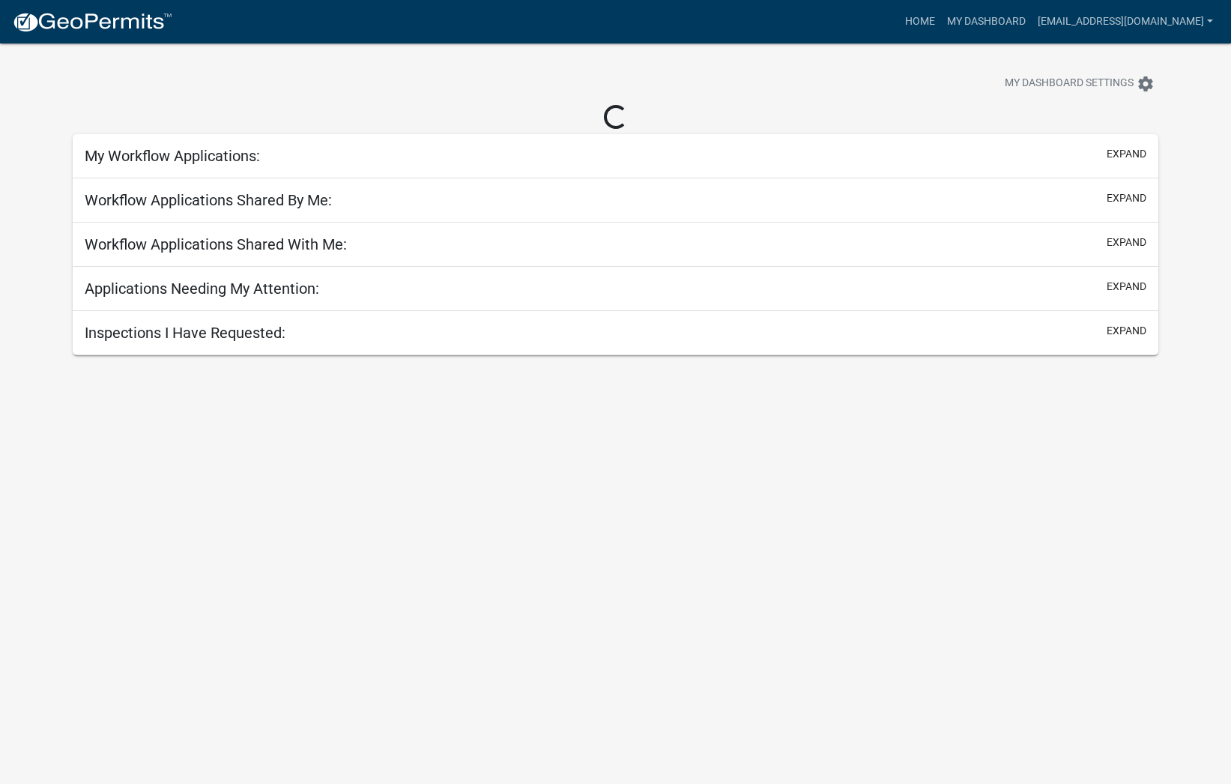
scroll to position [1, 0]
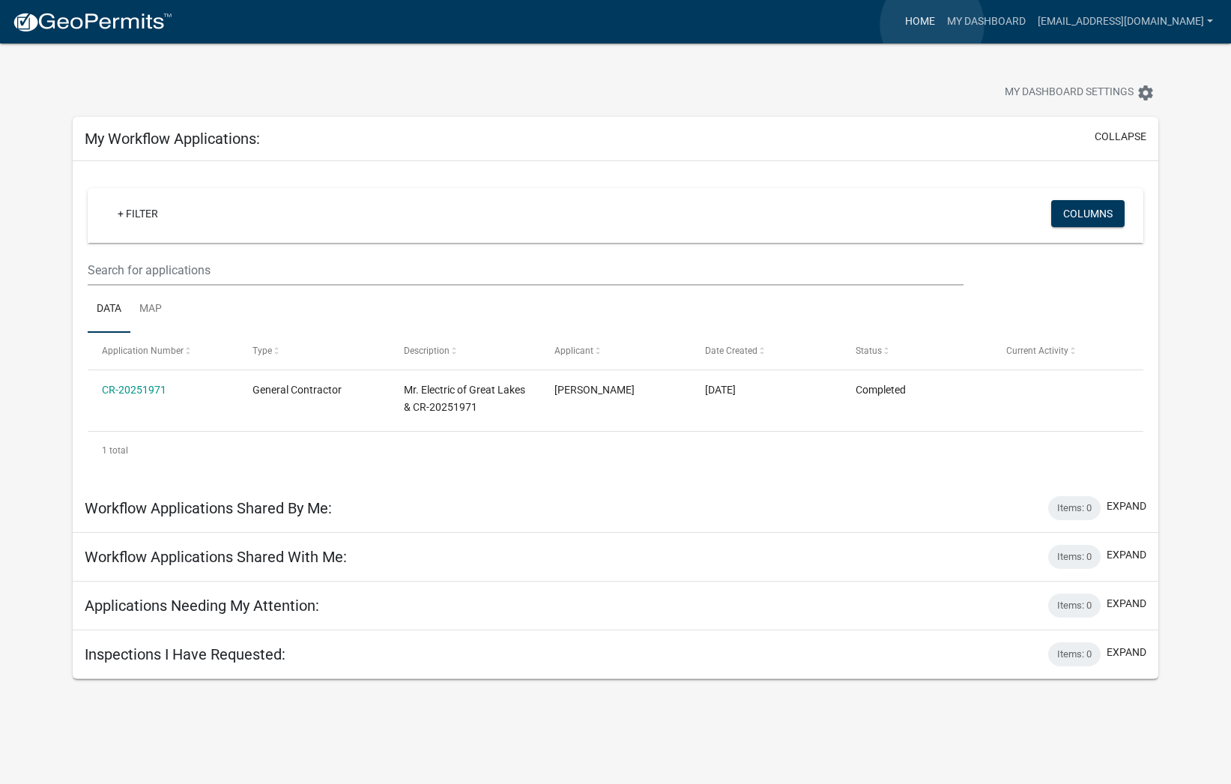
click at [932, 25] on link "Home" at bounding box center [920, 21] width 42 height 28
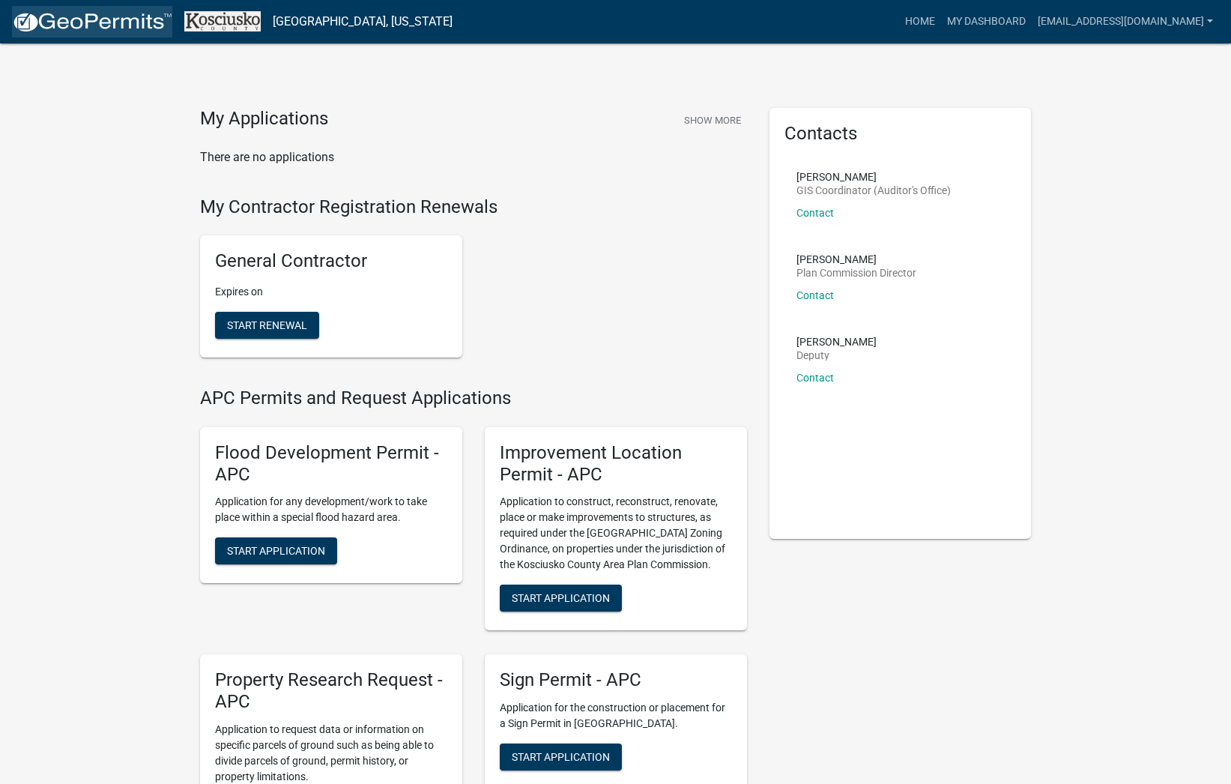
click at [88, 16] on img at bounding box center [92, 22] width 160 height 22
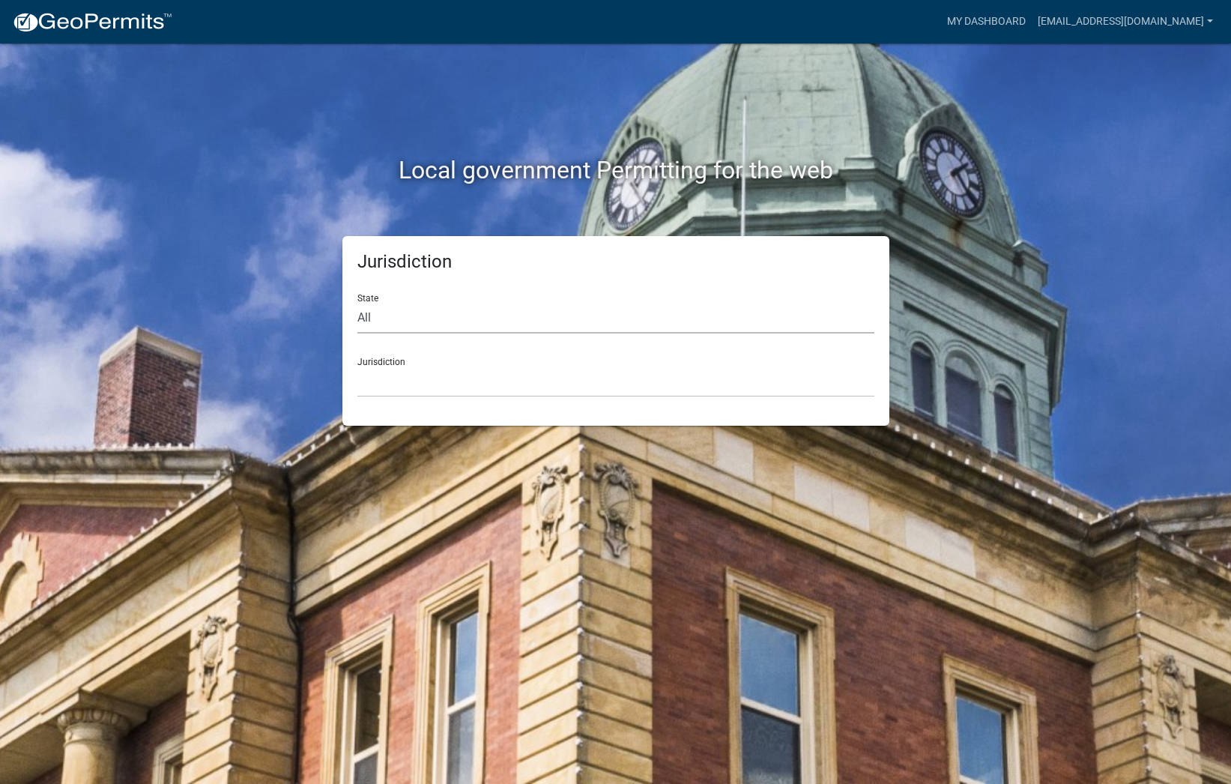
click at [375, 320] on select "All Colorado Georgia Indiana Iowa Kansas Minnesota Ohio South Carolina Wisconsin" at bounding box center [615, 318] width 517 height 31
select select "Indiana"
click at [357, 303] on select "All Colorado Georgia Indiana Iowa Kansas Minnesota Ohio South Carolina Wisconsin" at bounding box center [615, 318] width 517 height 31
click at [402, 372] on select "City of Charlestown, Indiana City of Jeffersonville, Indiana City of Logansport…" at bounding box center [615, 381] width 517 height 31
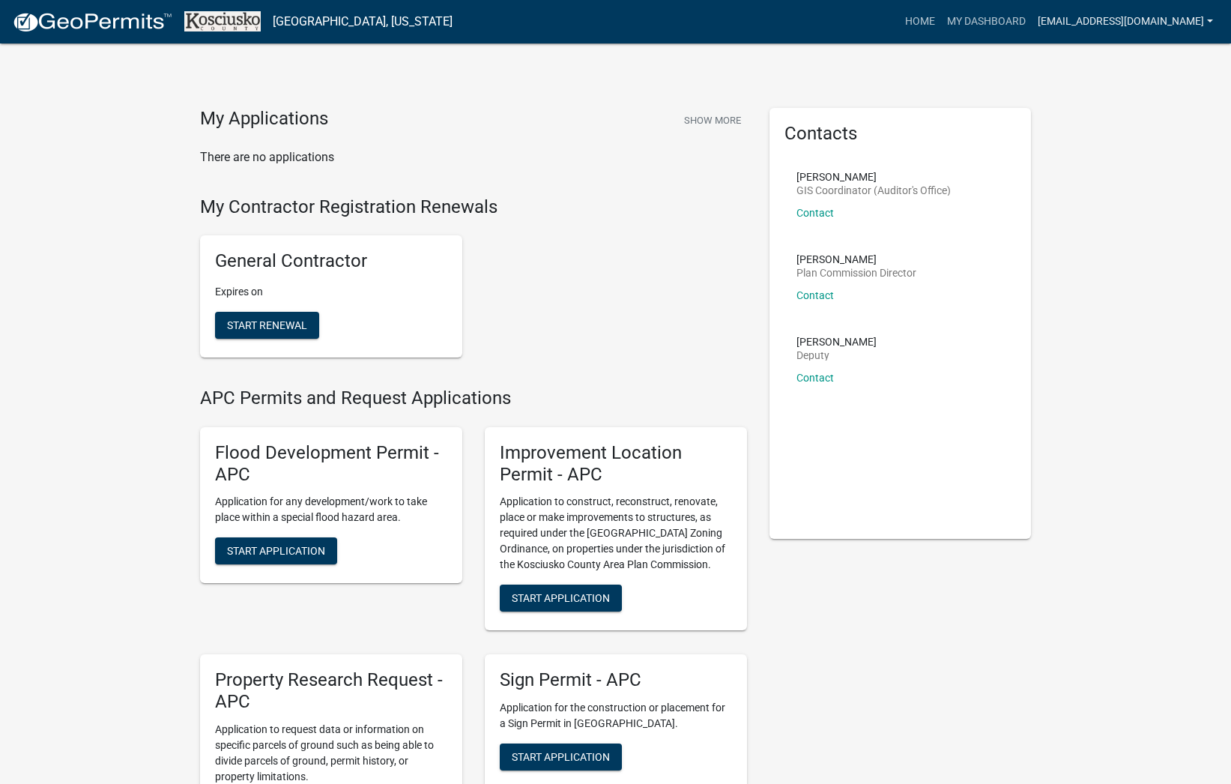
click at [1083, 29] on link "[EMAIL_ADDRESS][DOMAIN_NAME]" at bounding box center [1124, 21] width 187 height 28
click at [1124, 64] on link "Account" at bounding box center [1155, 61] width 128 height 36
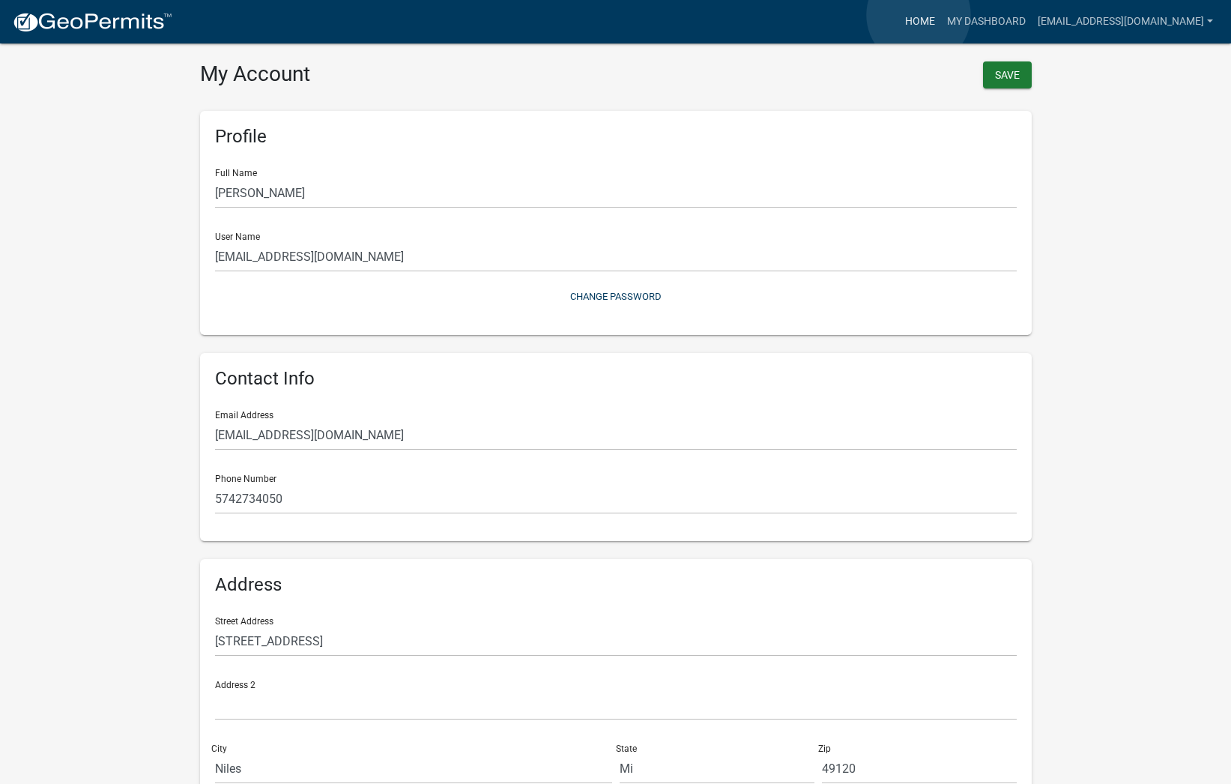
click at [918, 15] on link "Home" at bounding box center [920, 21] width 42 height 28
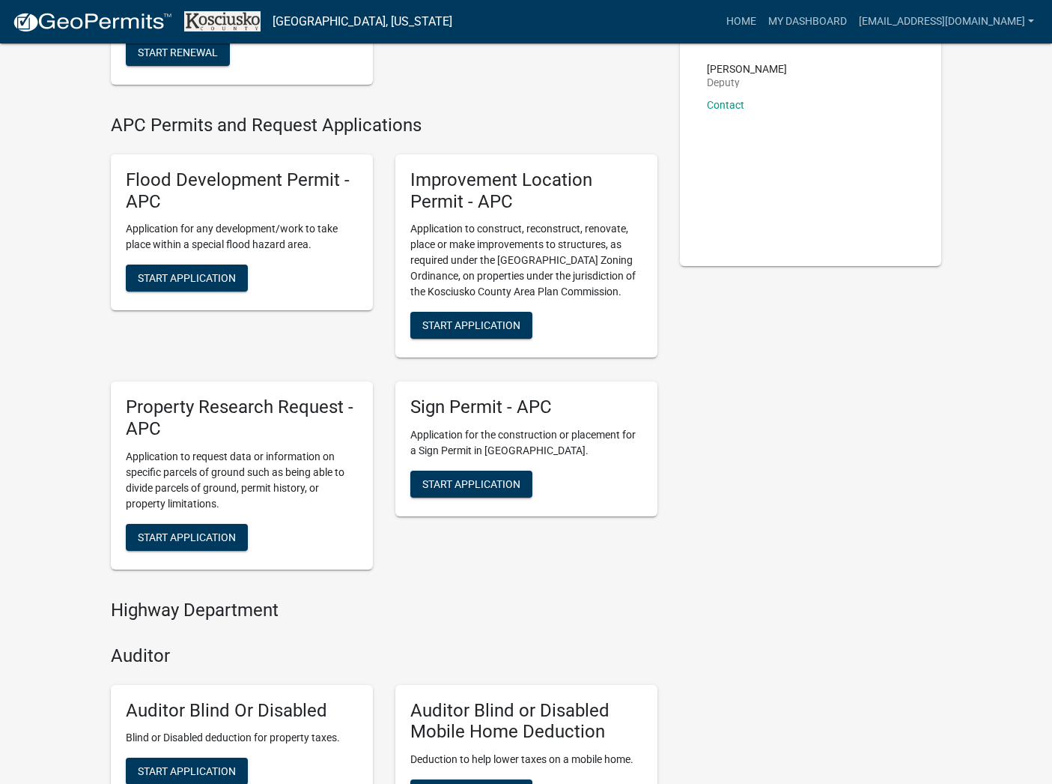
scroll to position [273, 0]
click at [464, 323] on span "Start Application" at bounding box center [471, 325] width 98 height 12
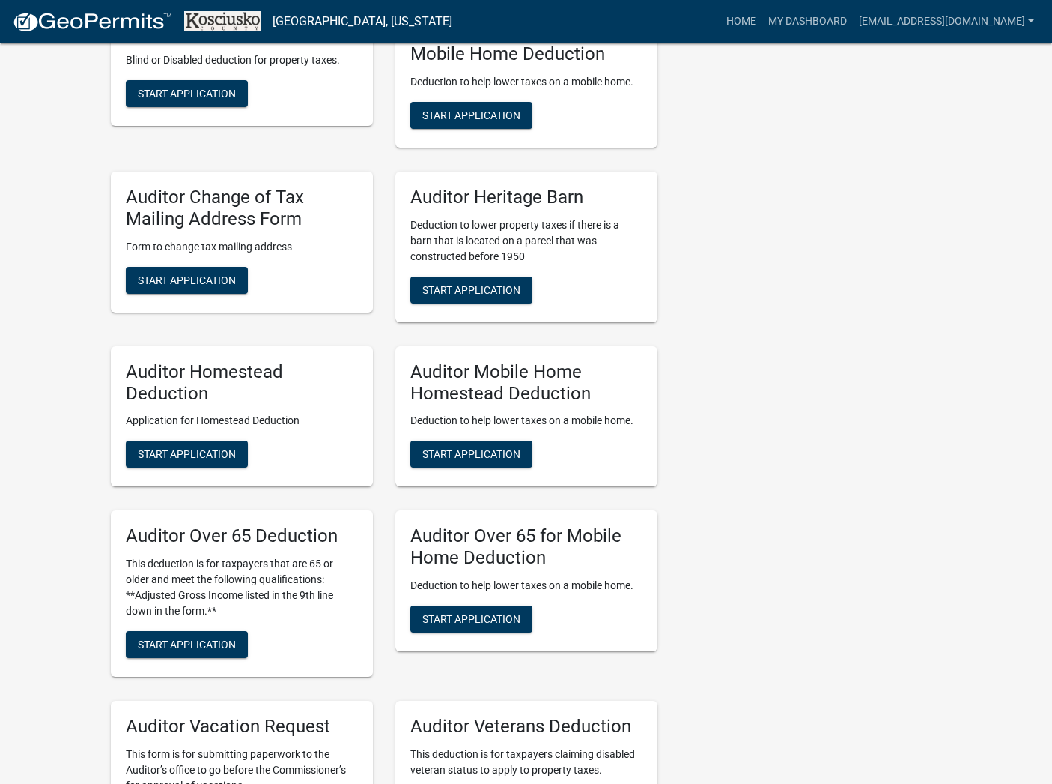
scroll to position [1198, 0]
